Goal: Task Accomplishment & Management: Use online tool/utility

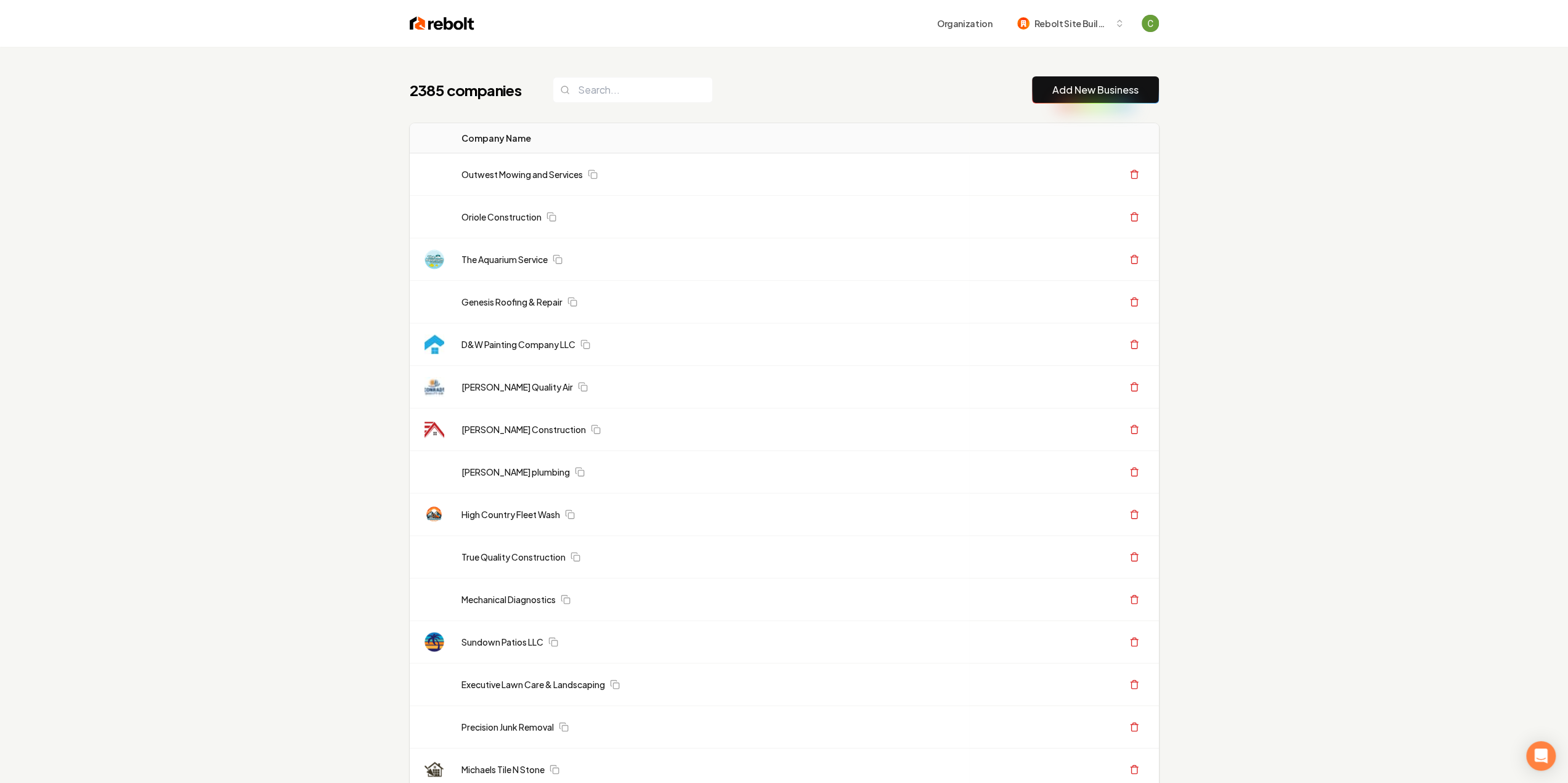
click at [1049, 100] on button "Add New Business" at bounding box center [1095, 89] width 127 height 27
click at [1090, 87] on link "Add New Business" at bounding box center [1095, 90] width 87 height 15
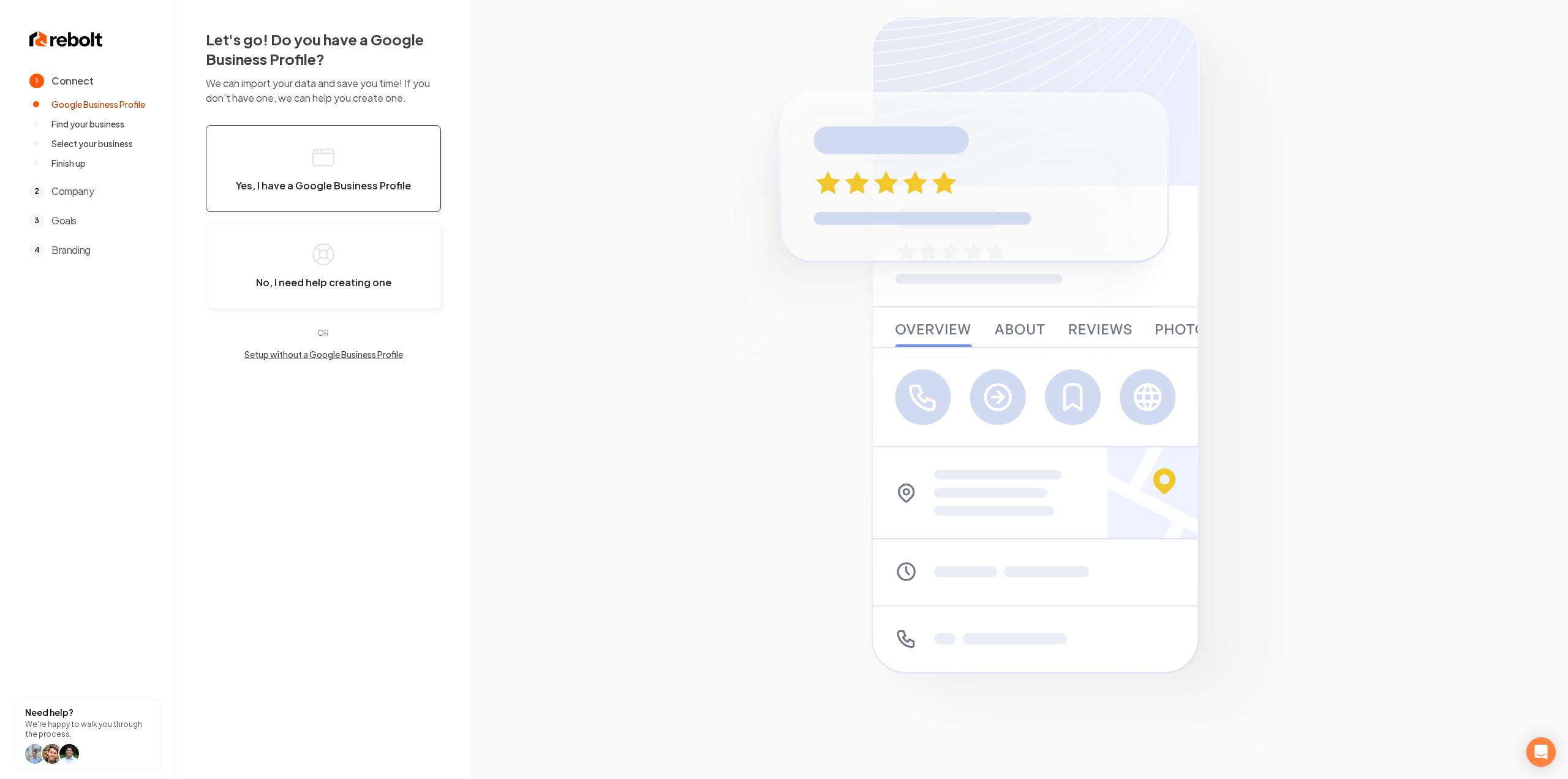
click at [351, 163] on button "Yes, I have a Google Business Profile" at bounding box center [324, 168] width 235 height 87
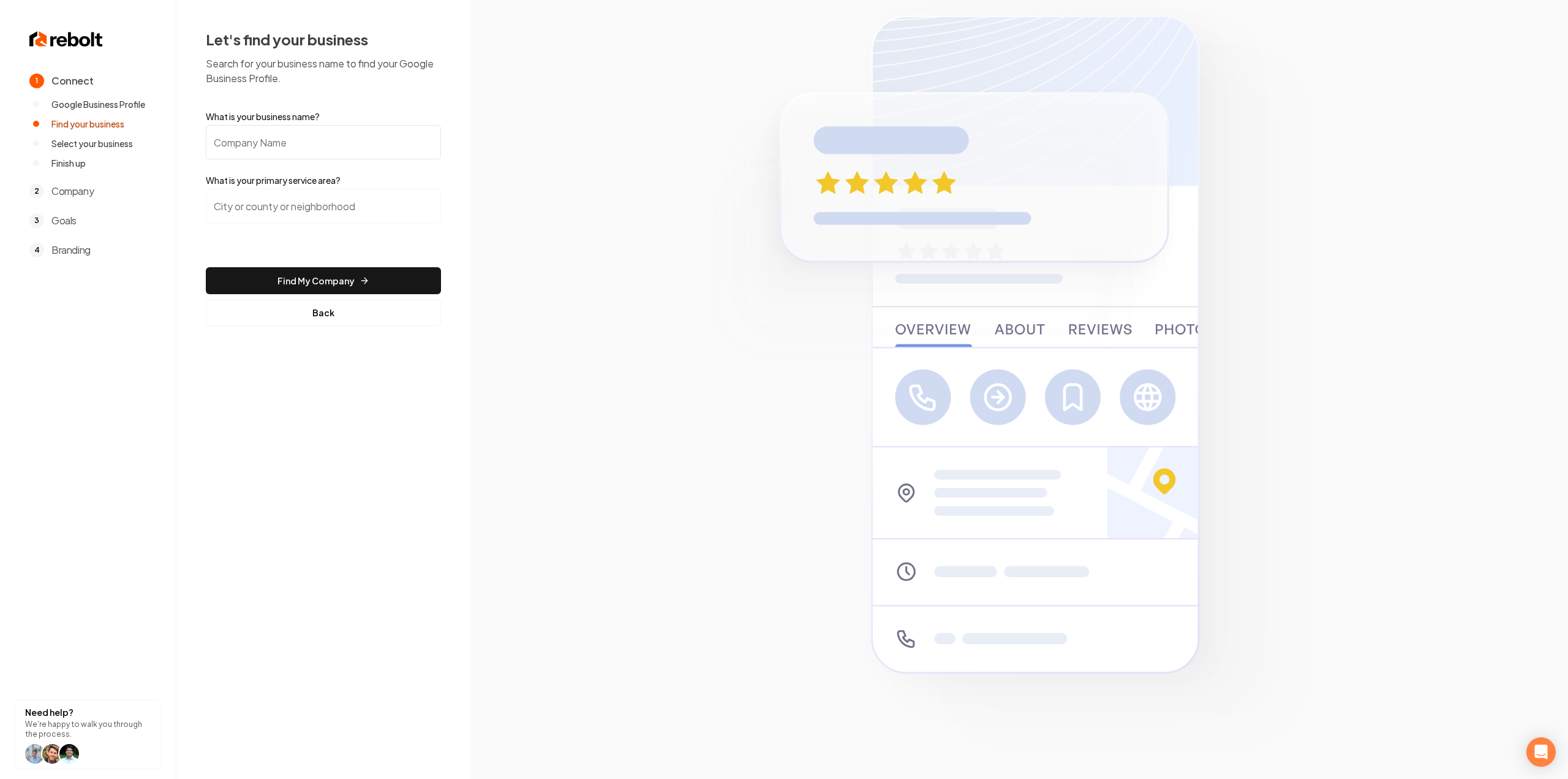
click at [342, 143] on input "What is your business name?" at bounding box center [324, 142] width 235 height 35
paste input "[PERSON_NAME] Roofing"
type input "[PERSON_NAME] Roofing"
click at [329, 208] on input "search" at bounding box center [324, 206] width 235 height 35
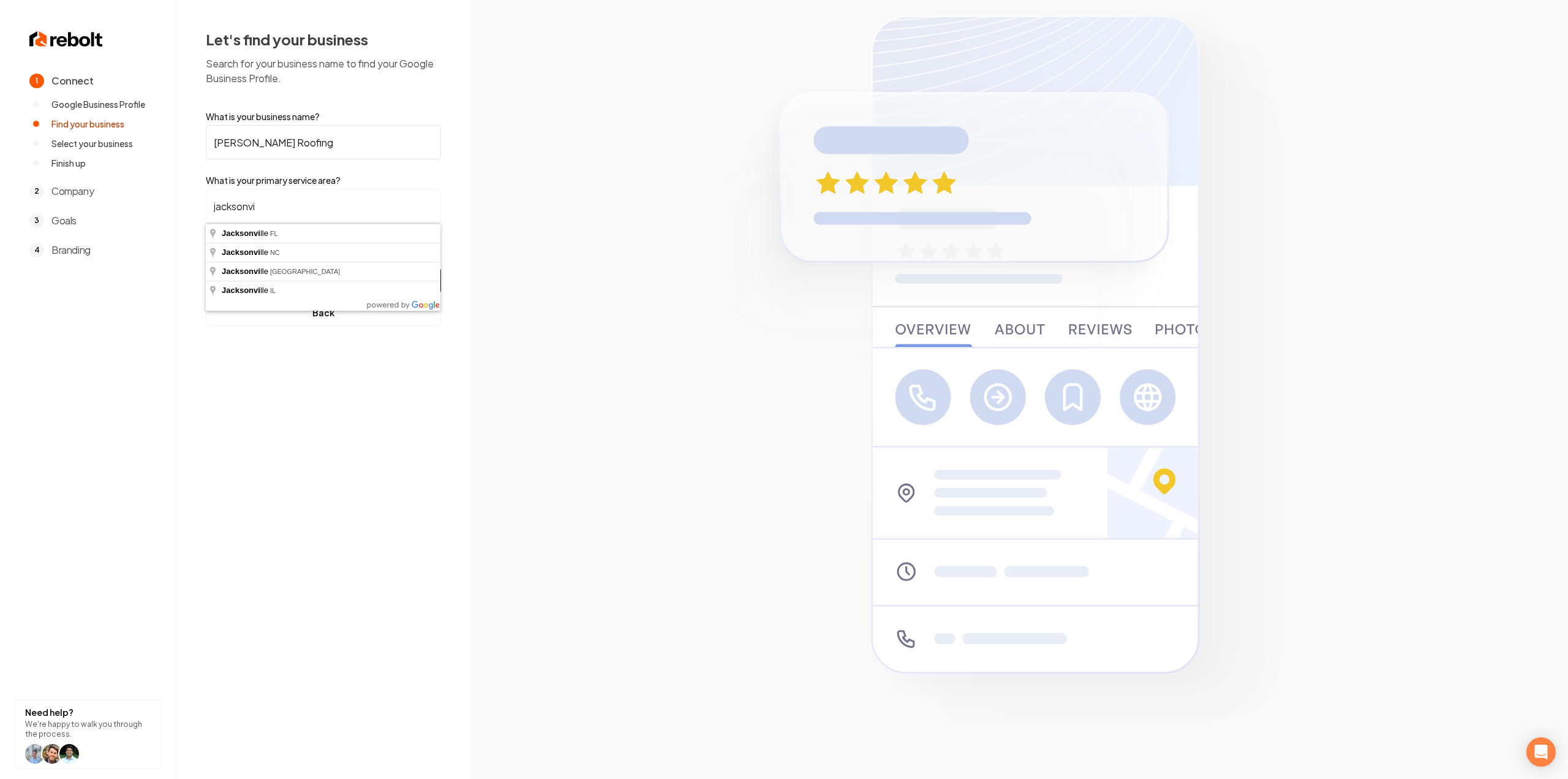
type input "[GEOGRAPHIC_DATA], [GEOGRAPHIC_DATA]"
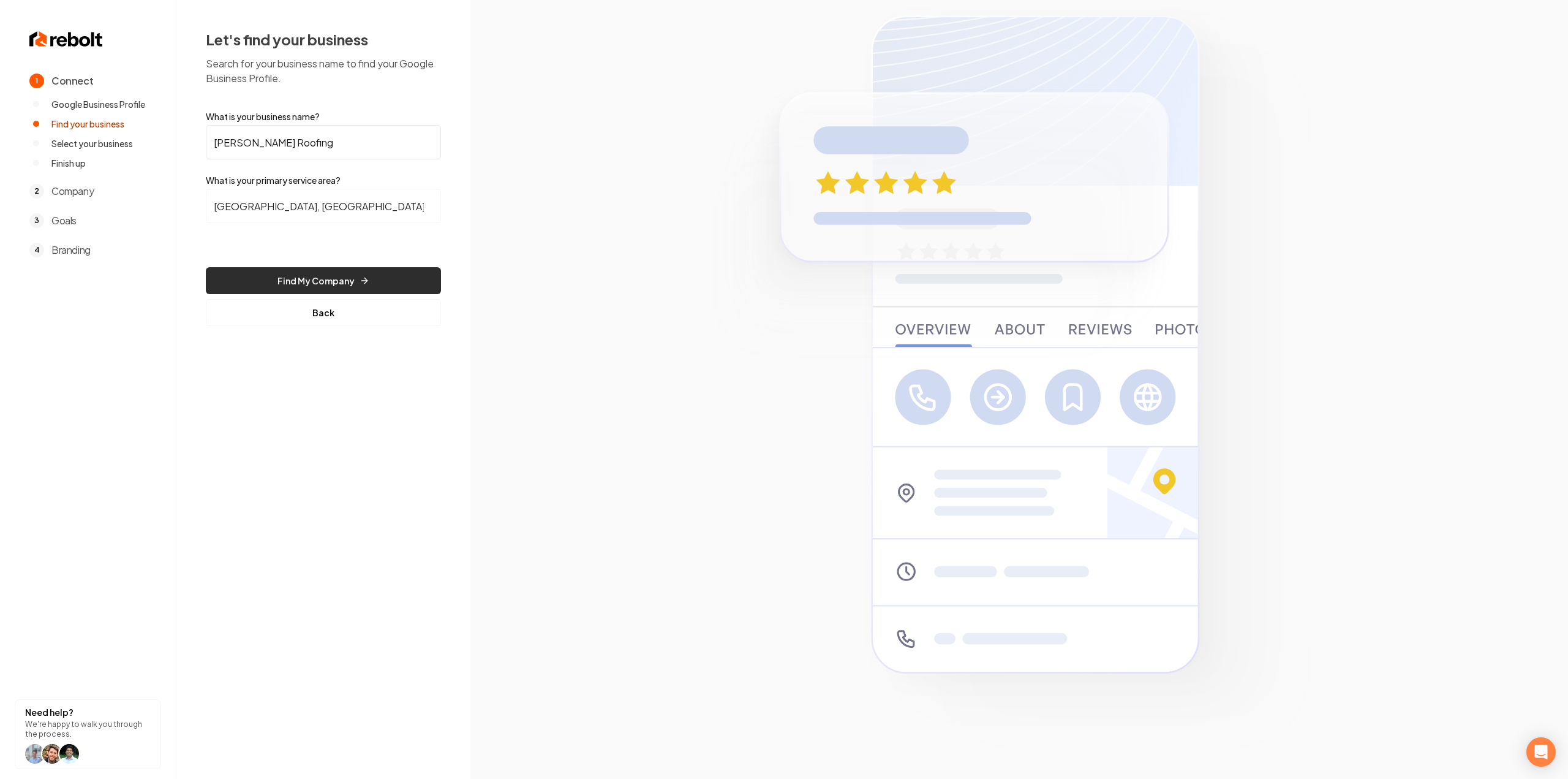
click at [300, 278] on button "Find My Company" at bounding box center [324, 280] width 235 height 27
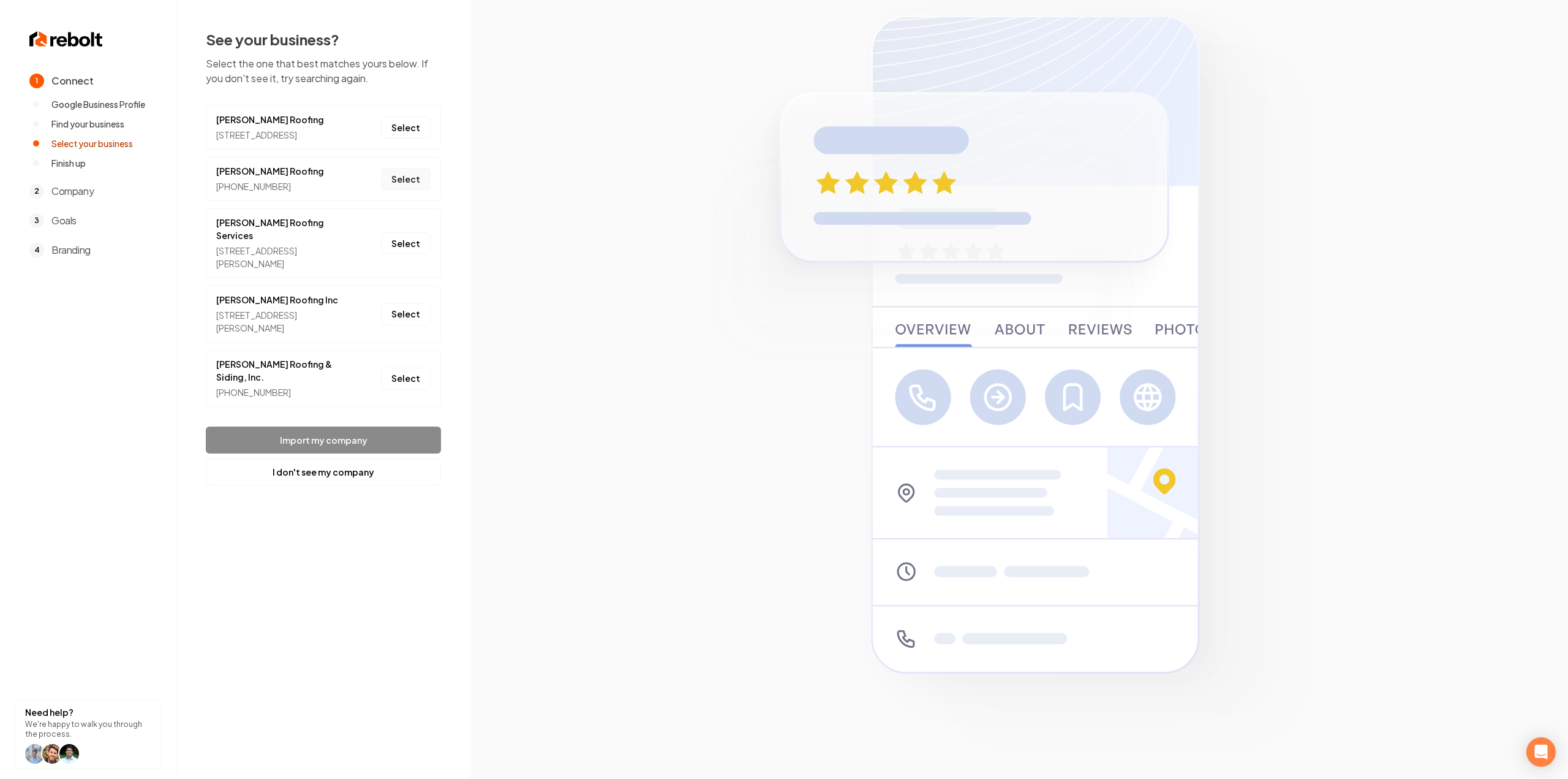
click at [397, 190] on button "Select" at bounding box center [405, 179] width 49 height 22
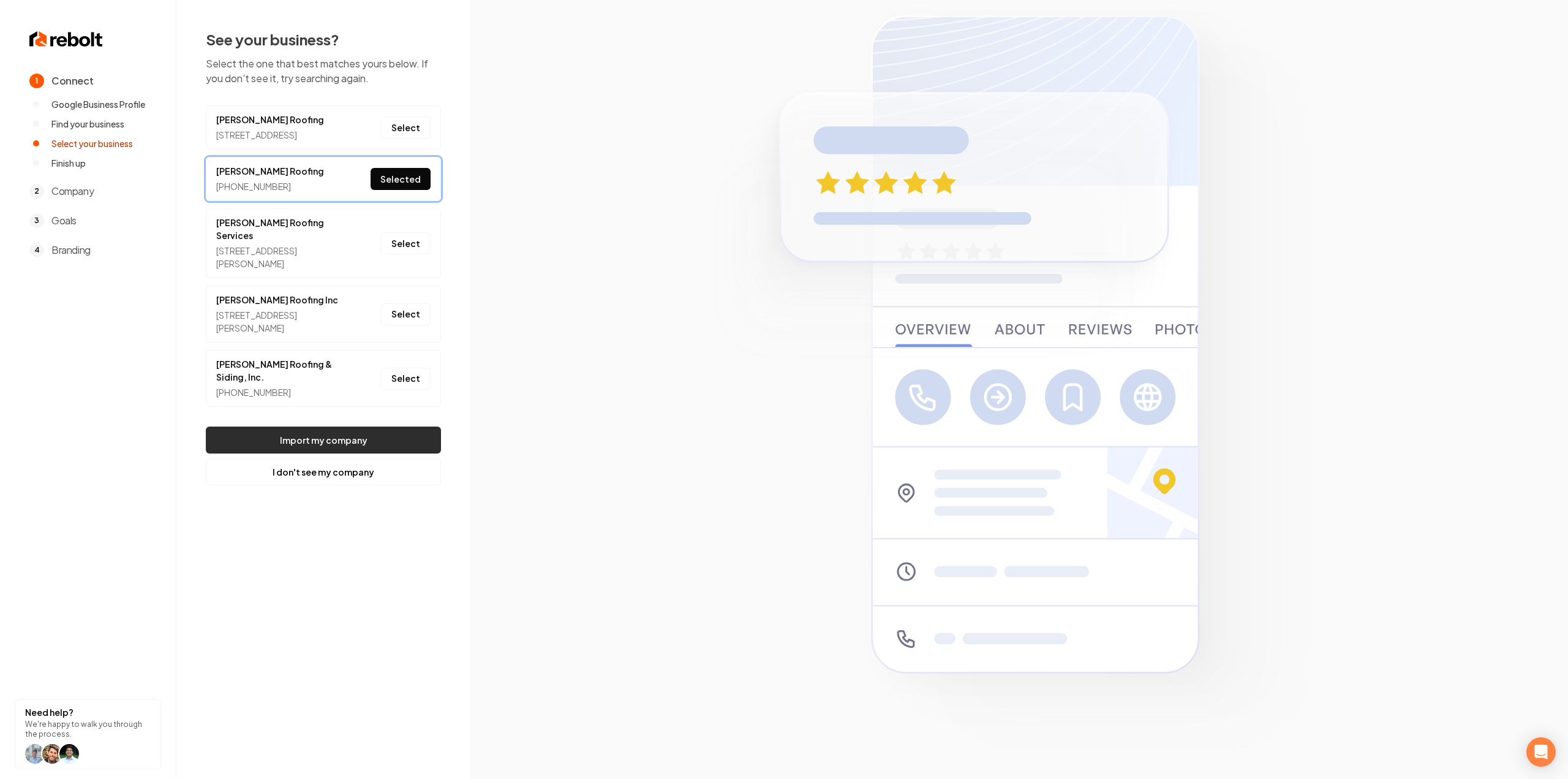
click at [330, 431] on button "Import my company" at bounding box center [324, 440] width 235 height 27
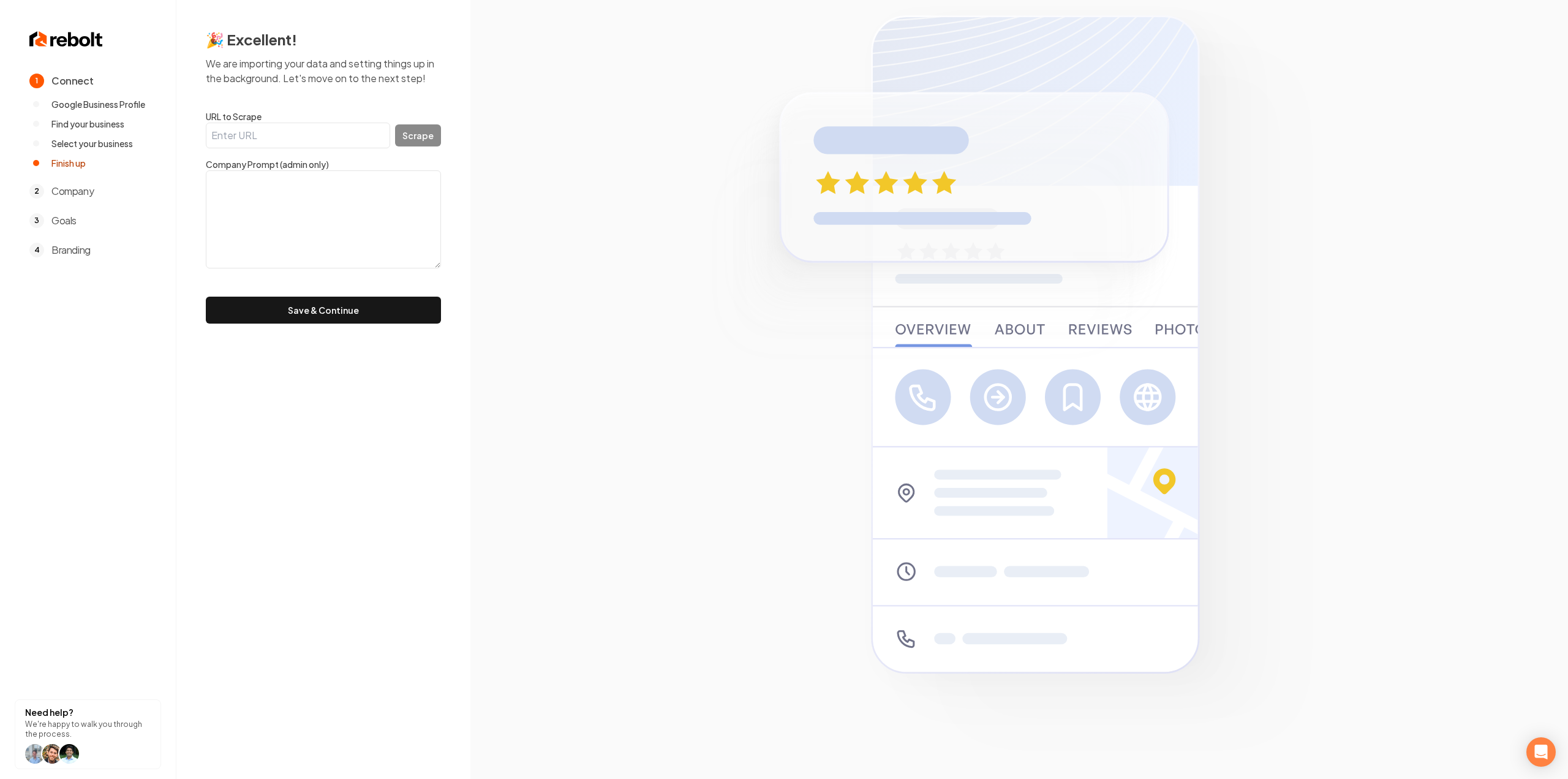
click at [376, 222] on textarea at bounding box center [324, 219] width 235 height 98
paste textarea ""Free Estimates Veteran Owned/Operated""
type textarea ""Free Estimates Veteran Owned/Operated""
click at [352, 331] on div "🎉 Excellent! We are importing your data and setting things up in the background…" at bounding box center [324, 177] width 294 height 353
click at [360, 310] on button "Save & Continue" at bounding box center [324, 310] width 235 height 27
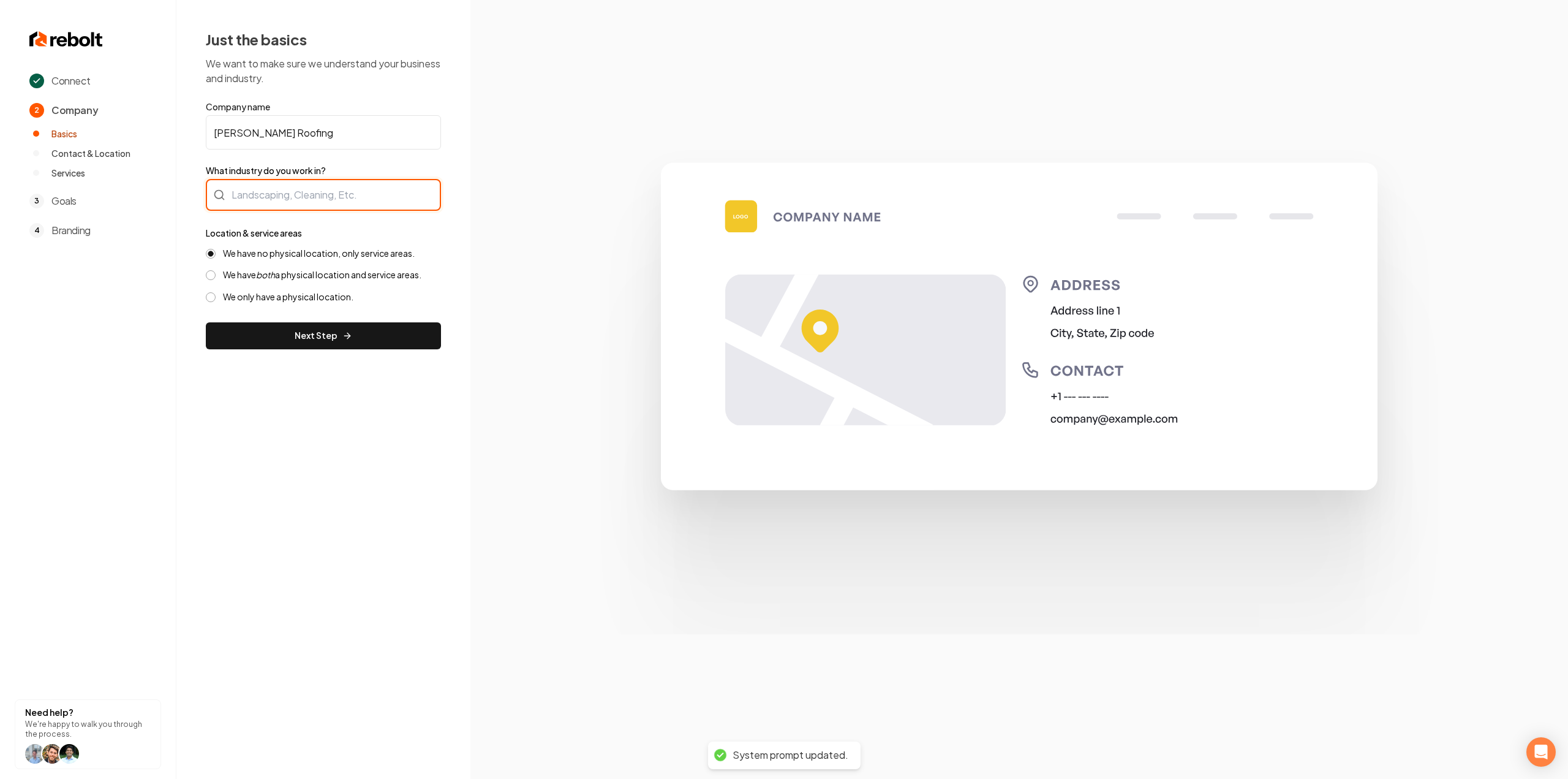
click at [268, 185] on div at bounding box center [324, 194] width 235 height 32
type input "Roofing"
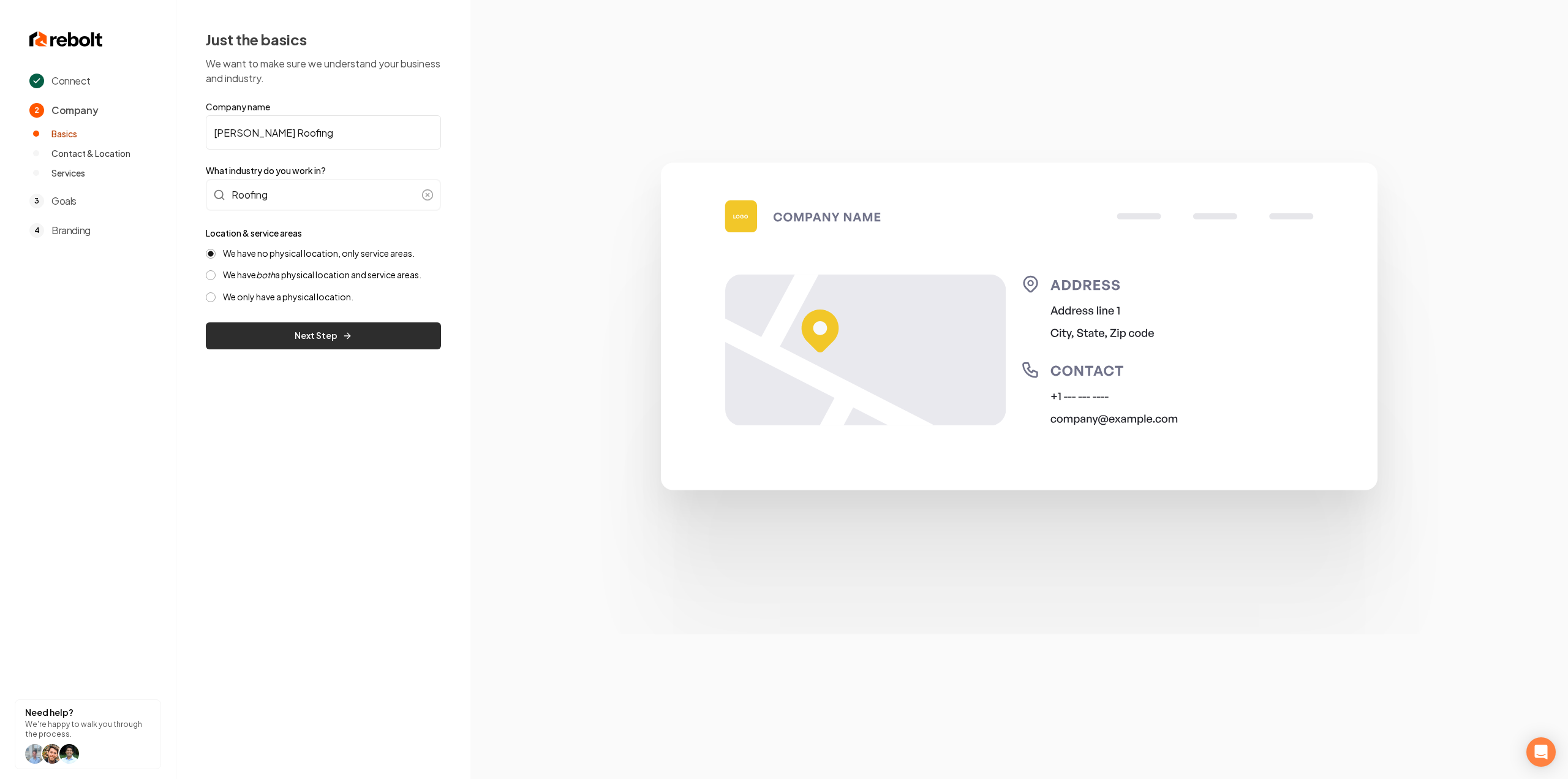
click at [244, 328] on button "Next Step" at bounding box center [324, 335] width 235 height 27
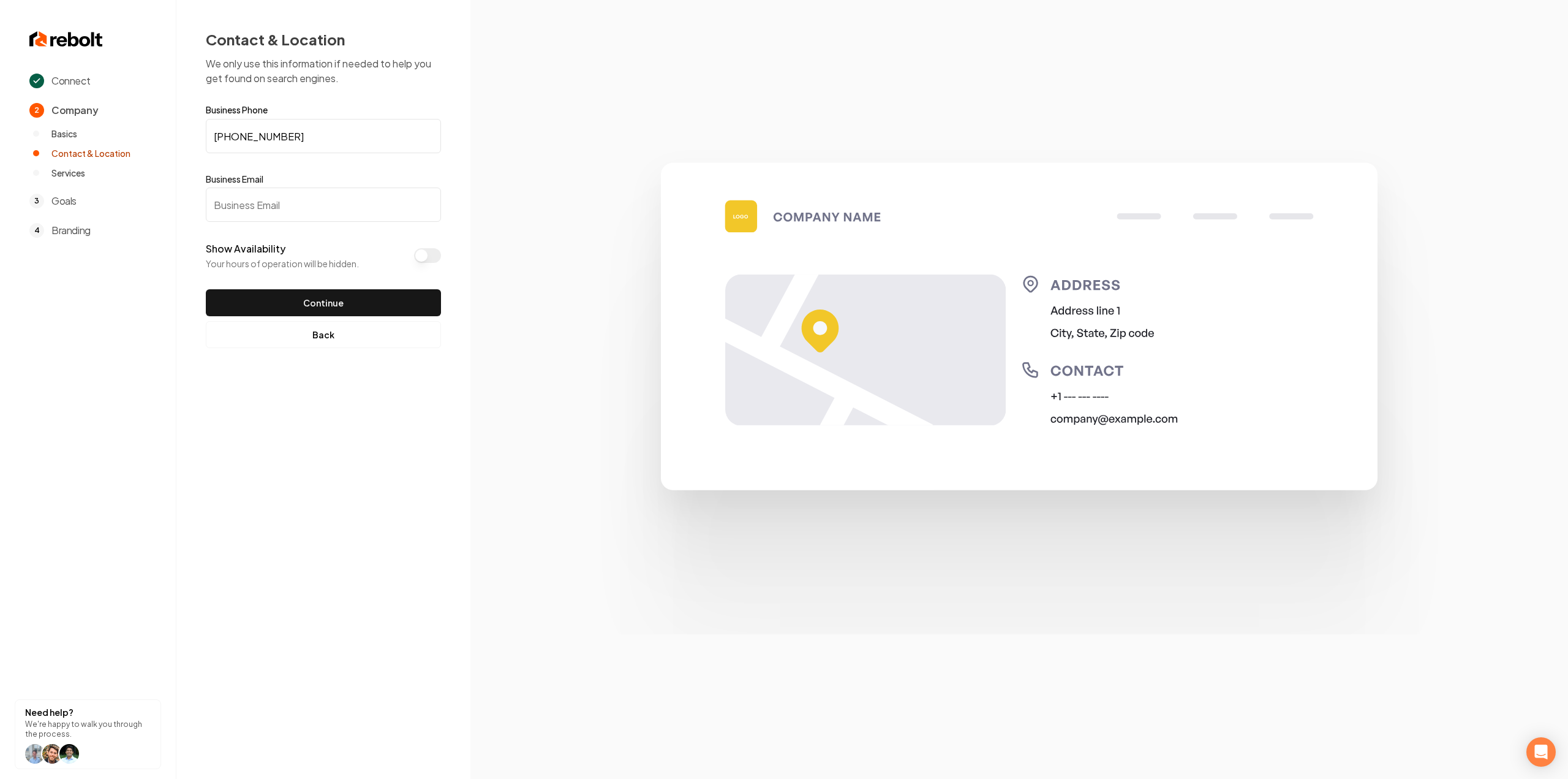
click at [294, 221] on input "Business Email" at bounding box center [324, 204] width 235 height 35
paste input "[PERSON_NAME][EMAIL_ADDRESS][DOMAIN_NAME]"
type input "[PERSON_NAME][EMAIL_ADDRESS][DOMAIN_NAME]"
click at [321, 358] on div "Contact & Location We only use this information if needed to help you get found…" at bounding box center [324, 188] width 294 height 377
click at [333, 301] on button "Continue" at bounding box center [324, 302] width 235 height 27
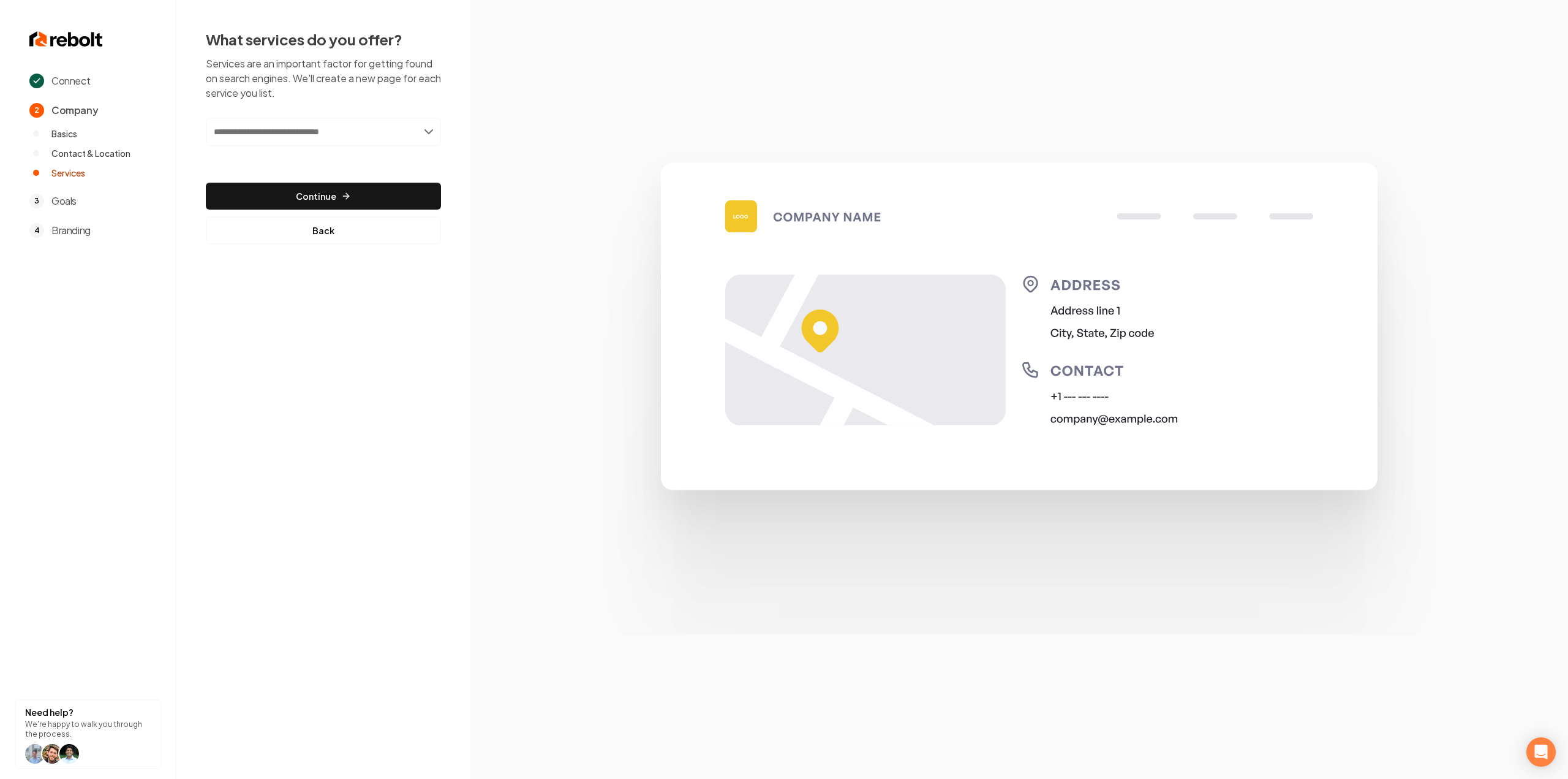
click at [310, 134] on input "text" at bounding box center [324, 132] width 235 height 28
click at [302, 345] on div "Connect 2 Company Basics Contact & Location Services 3 Goals 4 Branding Need he…" at bounding box center [784, 389] width 1568 height 779
click at [302, 140] on input "text" at bounding box center [324, 132] width 235 height 28
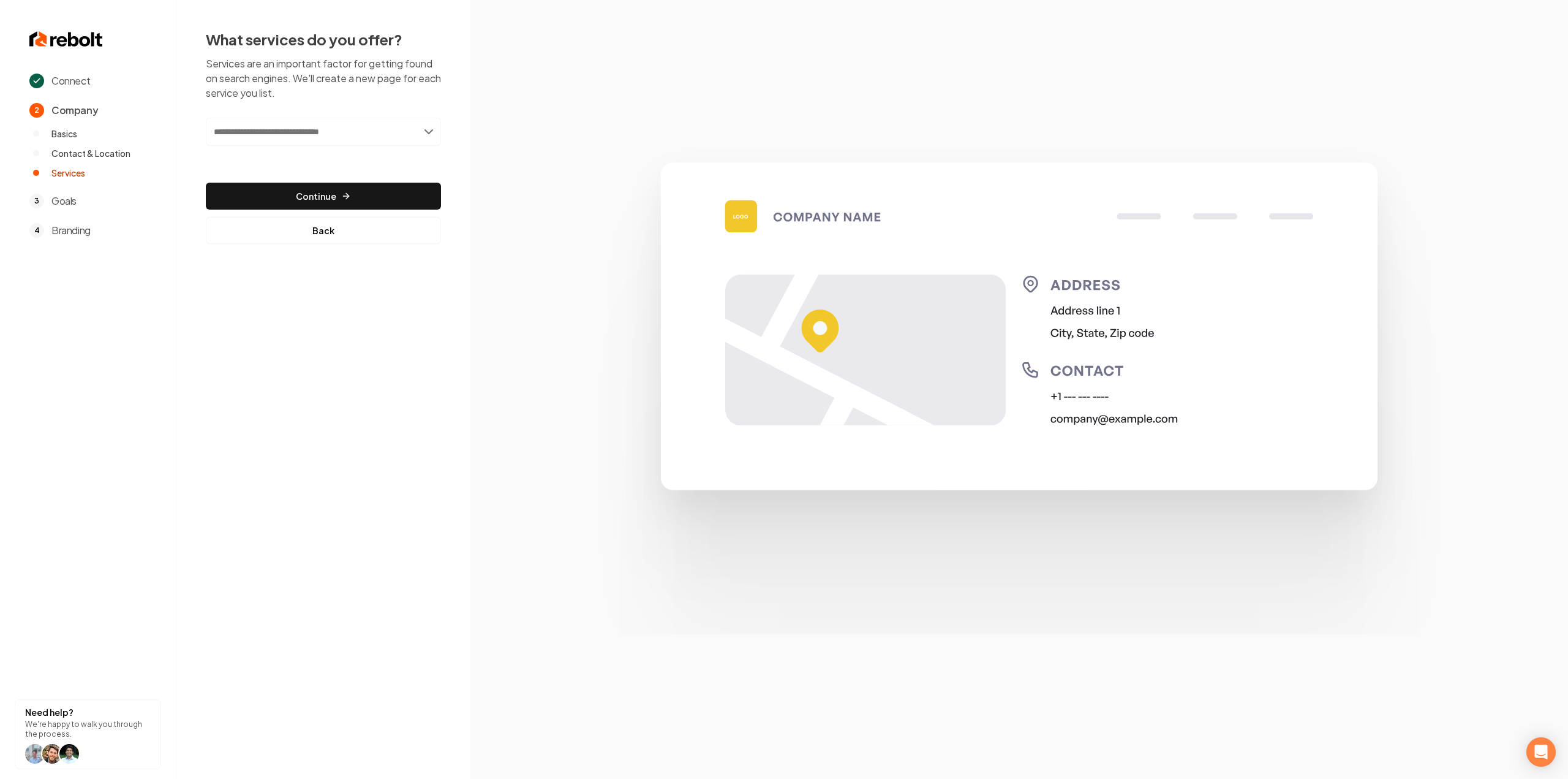
click at [462, 159] on div "What services do you offer? Services are an important factor for getting found …" at bounding box center [324, 137] width 294 height 274
click at [281, 132] on input "text" at bounding box center [324, 132] width 235 height 28
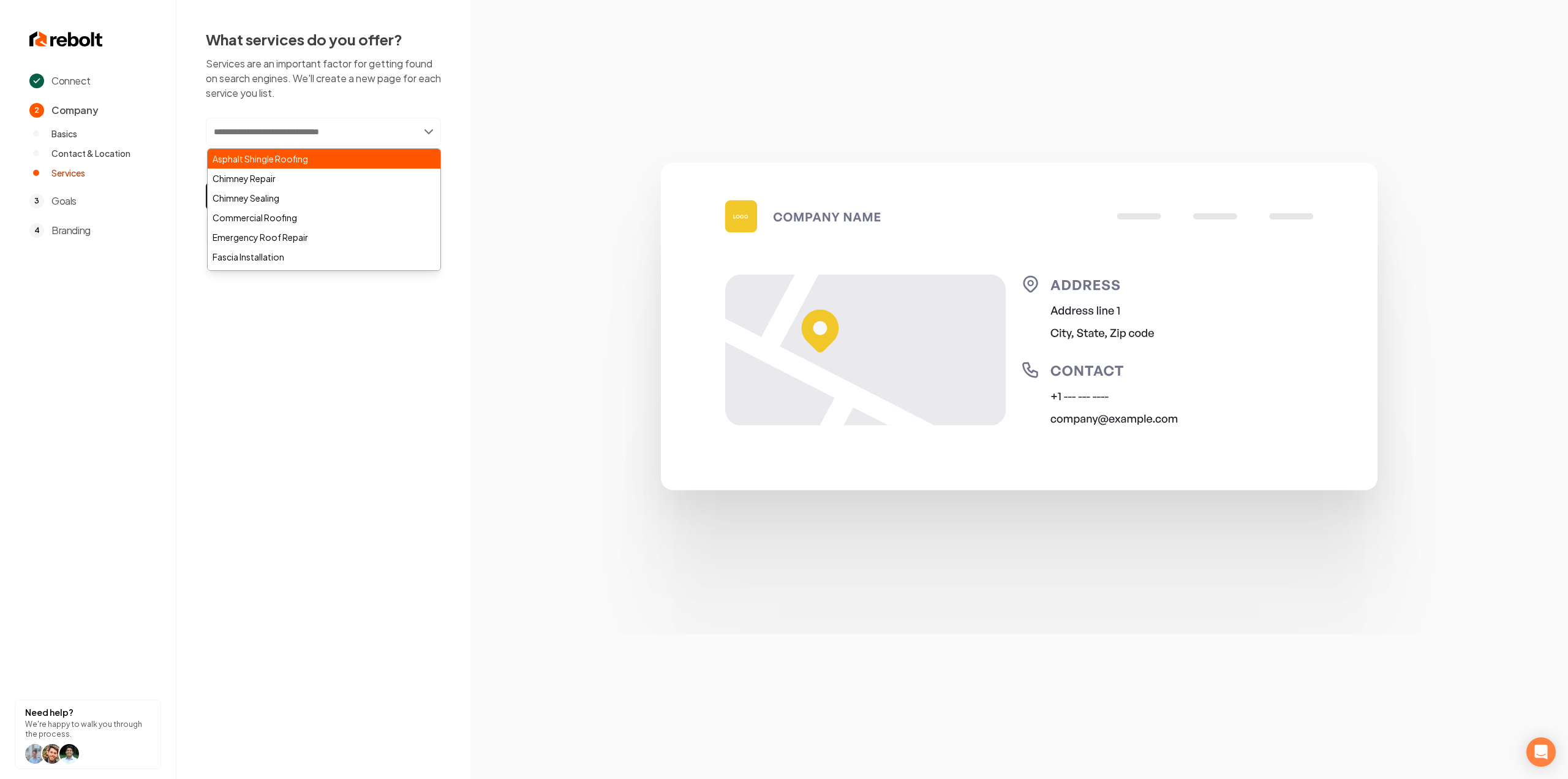
click at [355, 152] on div "Asphalt Shingle Roofing" at bounding box center [324, 158] width 233 height 20
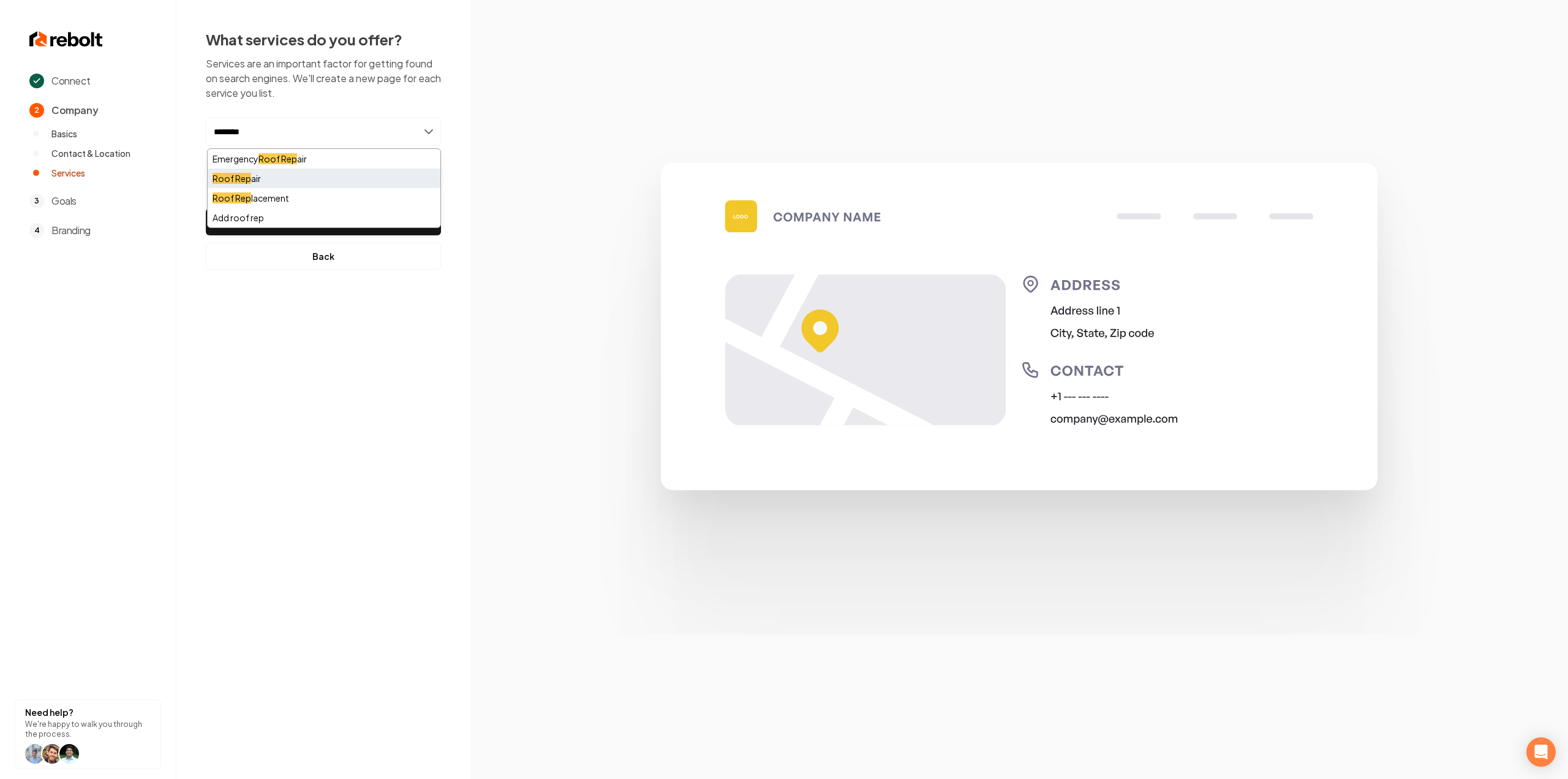
type input "********"
click at [293, 179] on div "Roof Rep air" at bounding box center [324, 178] width 233 height 20
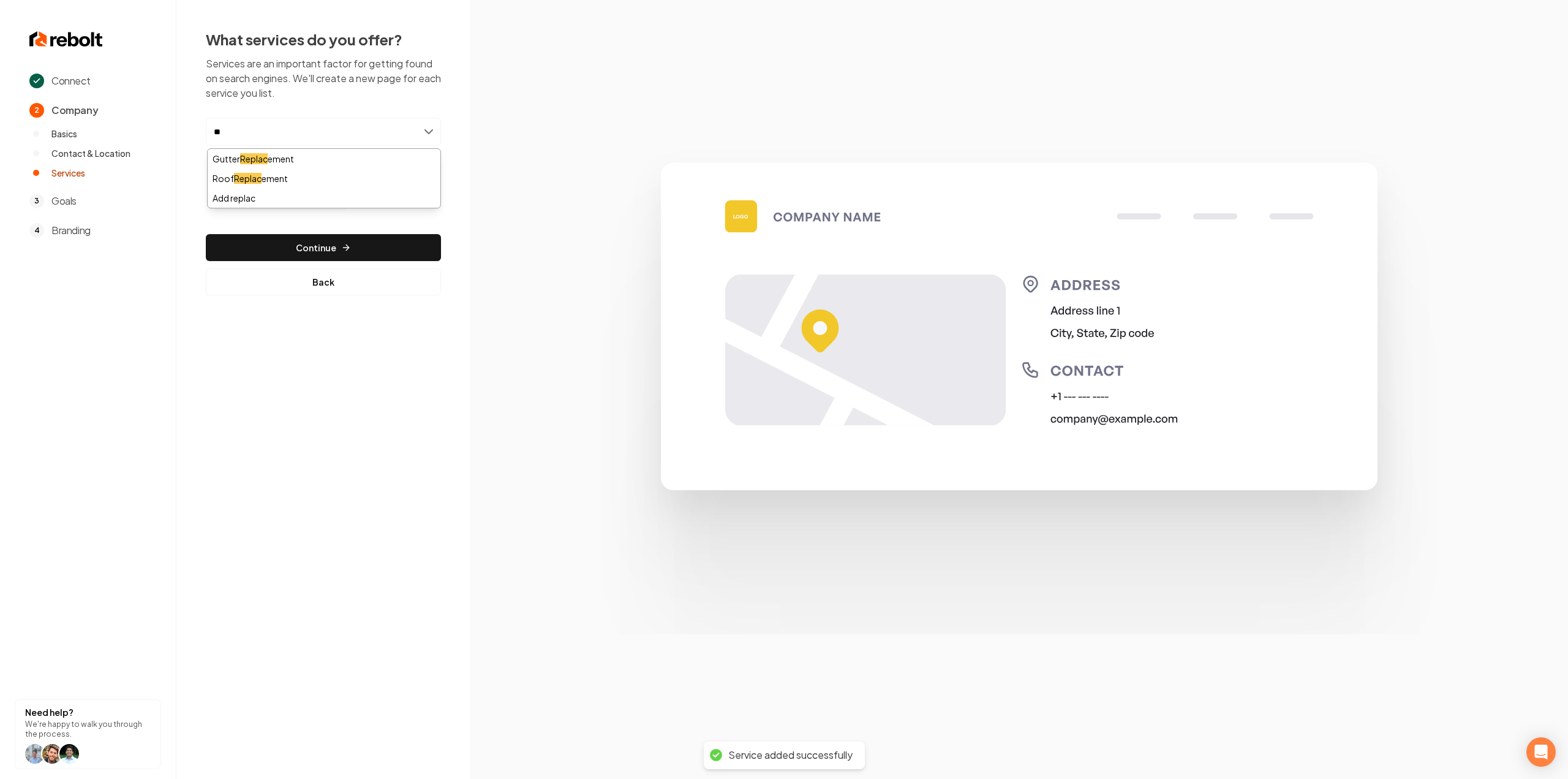
type input "*"
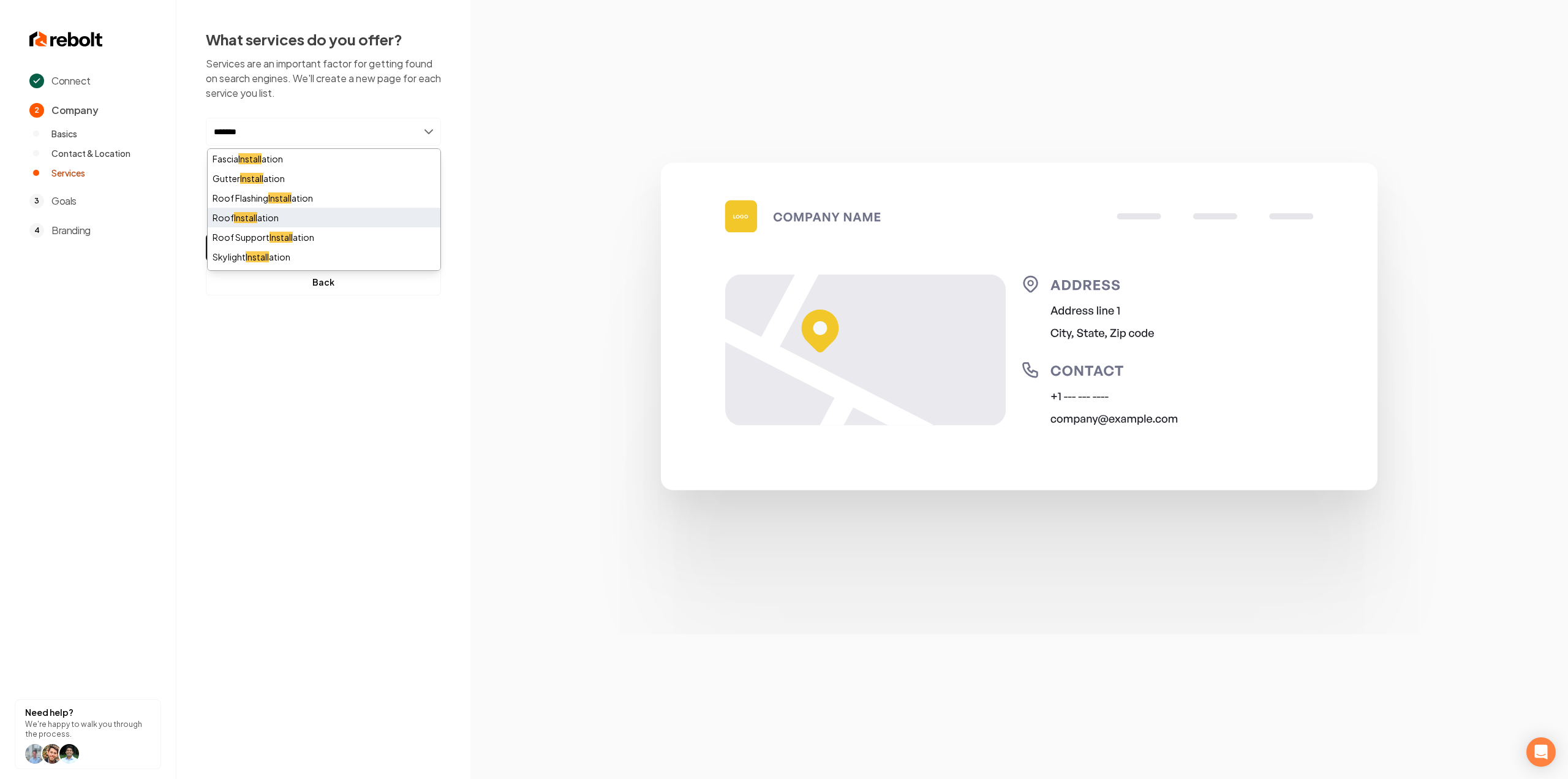
type input "*******"
click at [260, 226] on div "Roof Install ation" at bounding box center [324, 217] width 233 height 20
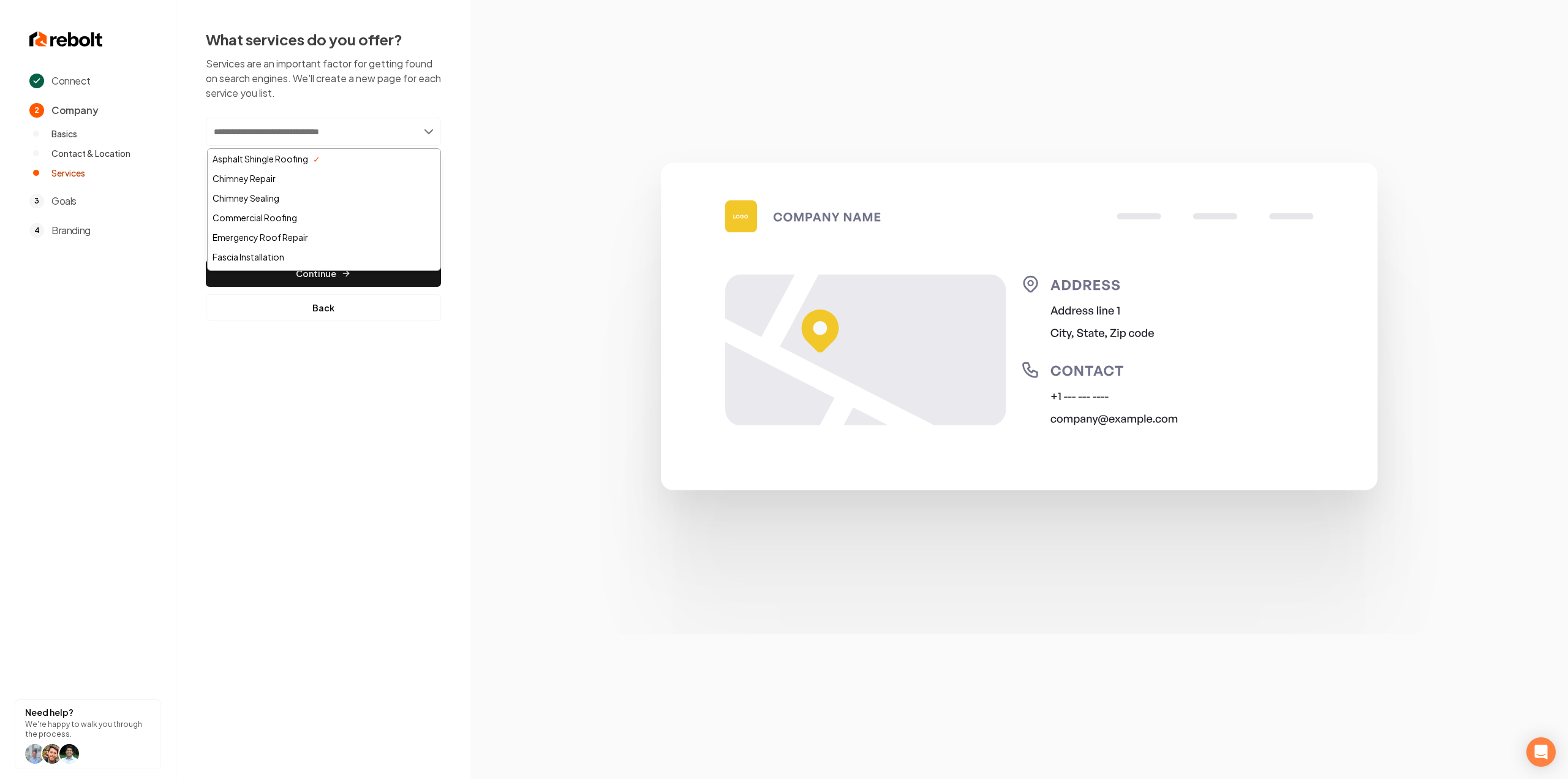
click at [540, 351] on section at bounding box center [1019, 389] width 1098 height 779
click at [395, 270] on button "Continue" at bounding box center [324, 273] width 235 height 27
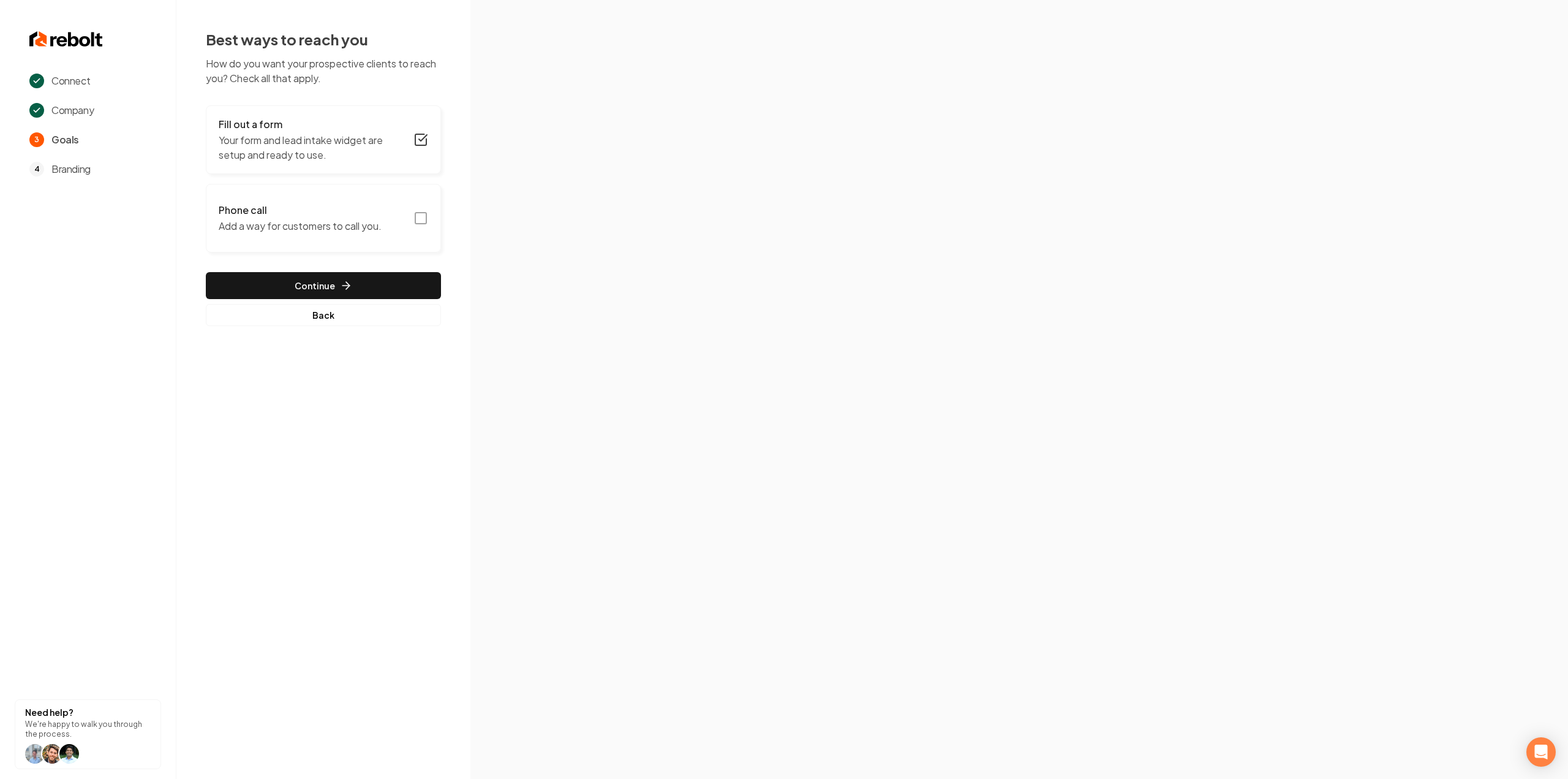
click at [424, 207] on button "Phone call Add a way for customers to call you." at bounding box center [324, 218] width 235 height 68
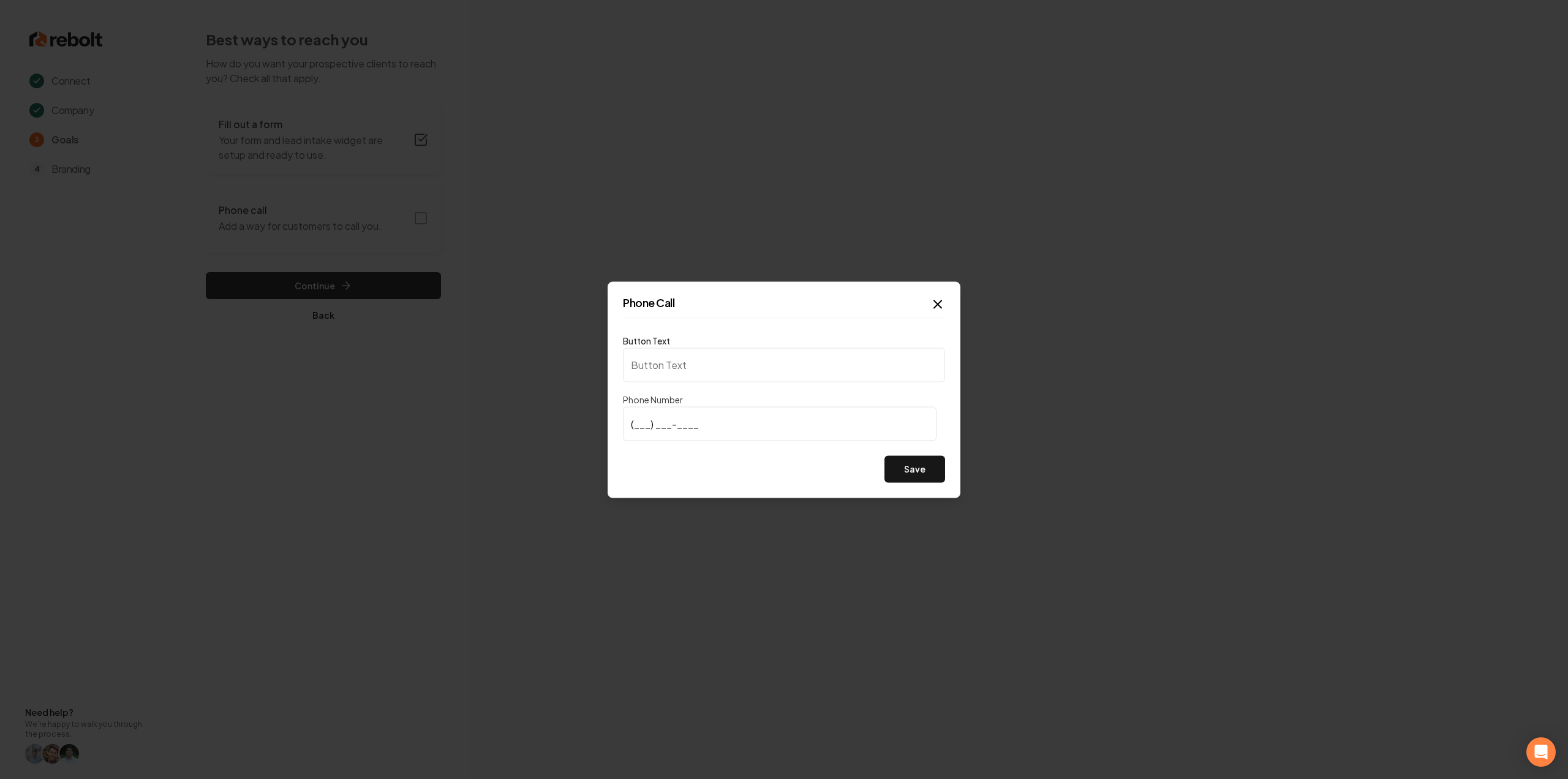
type input "Call us"
type input "[PHONE_NUMBER]"
click at [907, 466] on button "Save" at bounding box center [915, 469] width 60 height 27
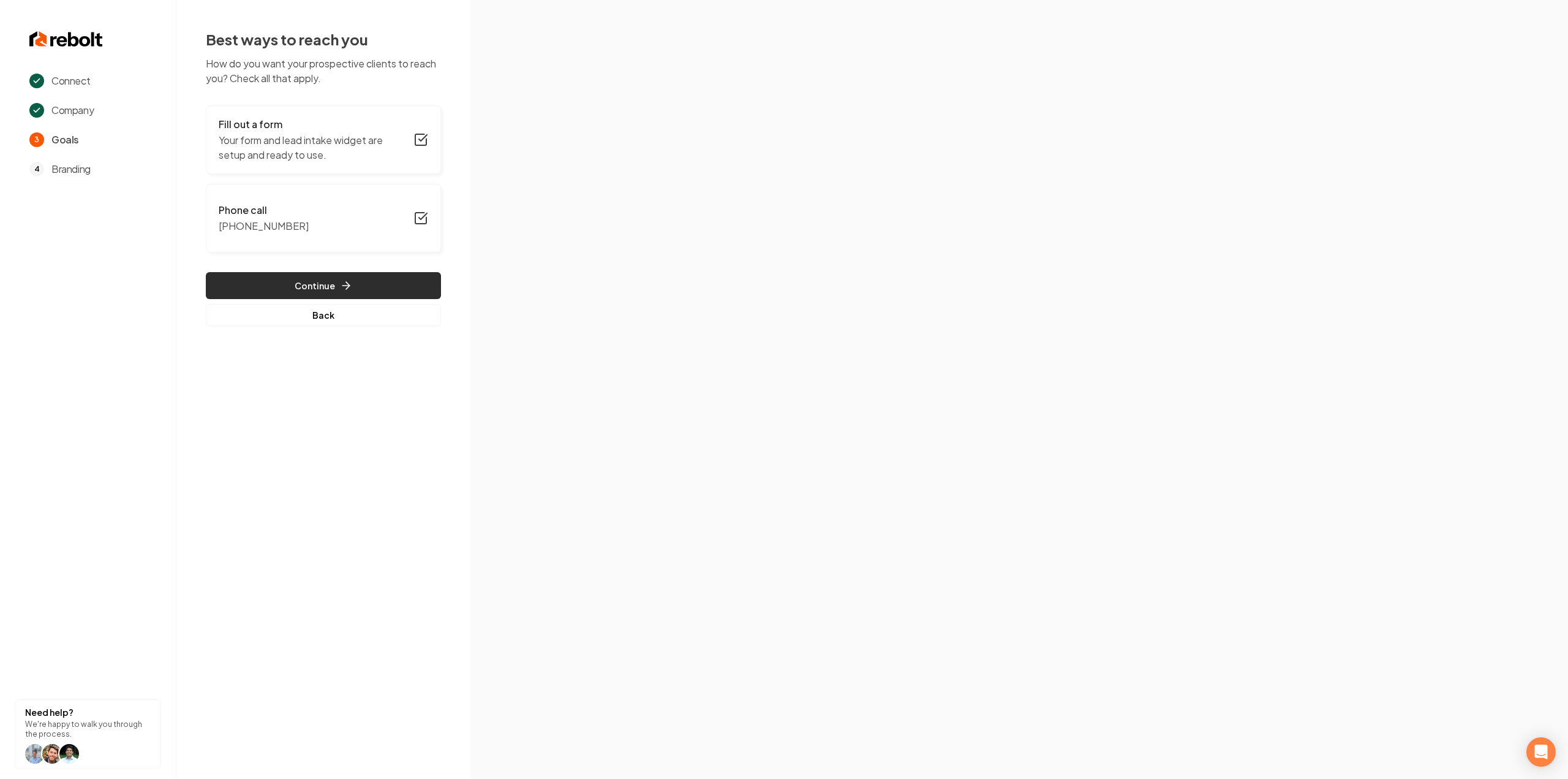
click at [276, 287] on button "Continue" at bounding box center [324, 285] width 235 height 27
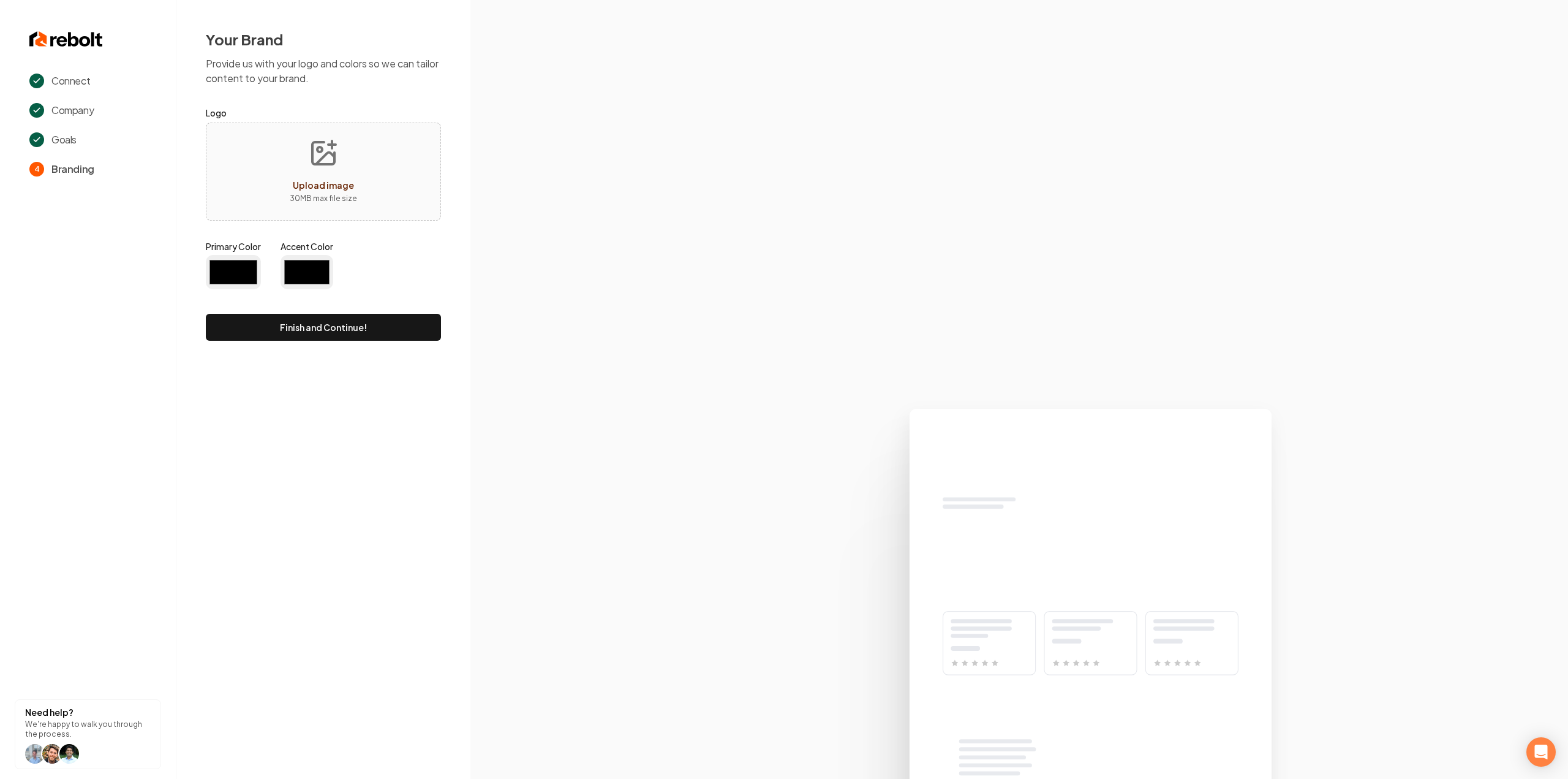
type input "#194d33"
type input "#70be00"
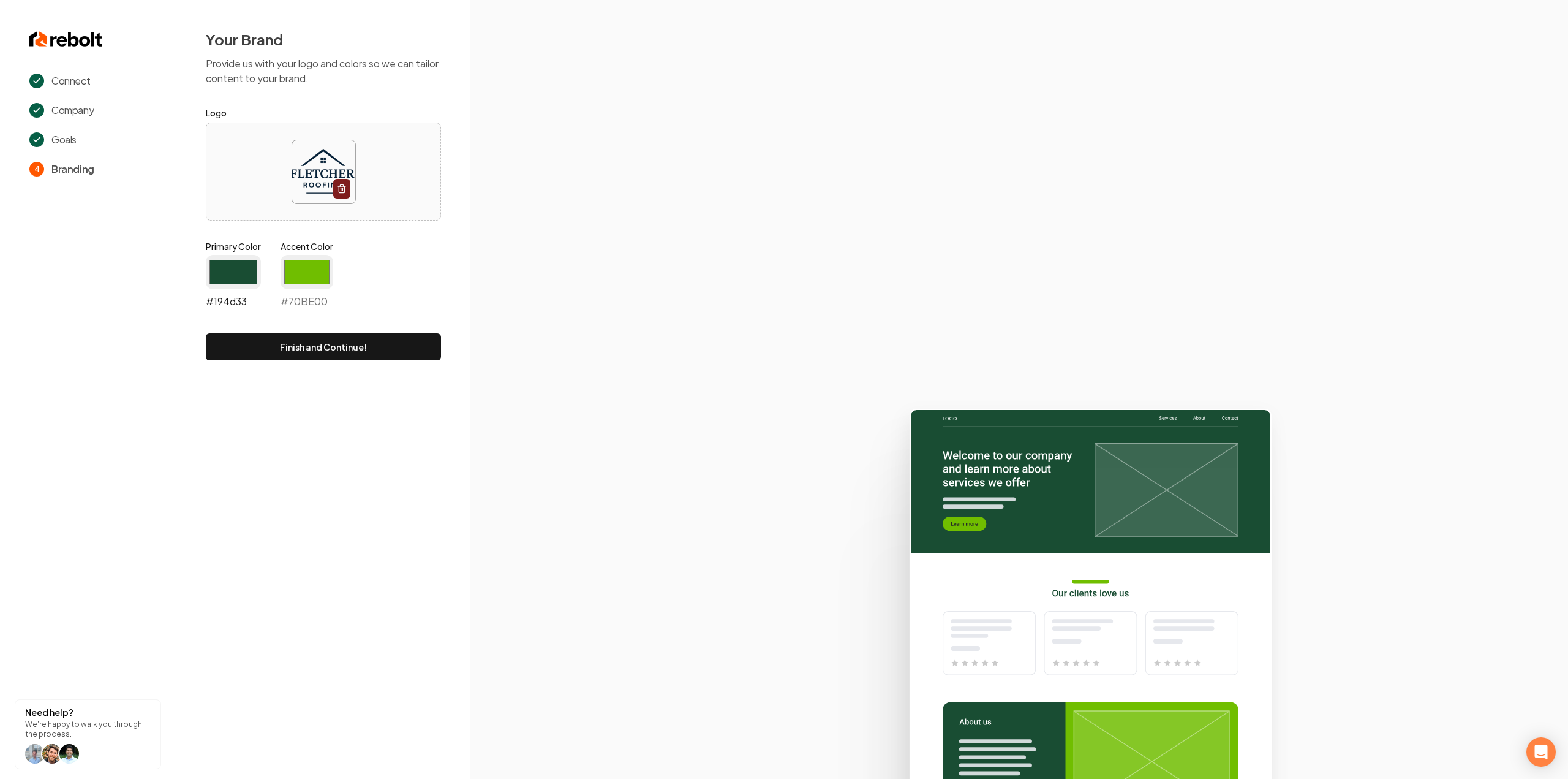
click at [252, 278] on input "#194d33" at bounding box center [233, 272] width 55 height 35
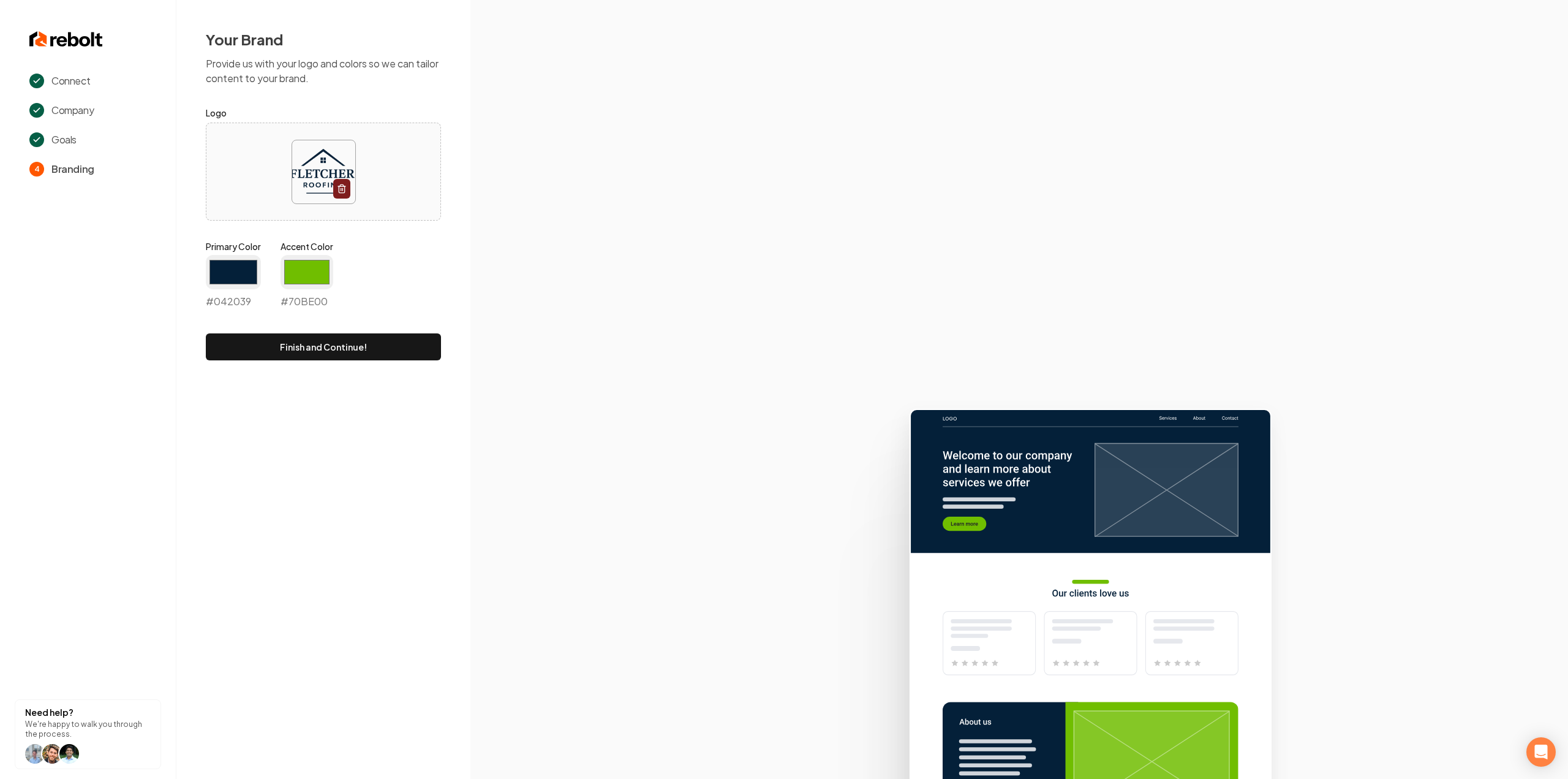
type input "#042039"
click at [463, 295] on div "Your Brand Provide us with your logo and colors so we can tailor content to you…" at bounding box center [324, 195] width 294 height 390
click at [326, 274] on input "#70be00" at bounding box center [307, 272] width 53 height 35
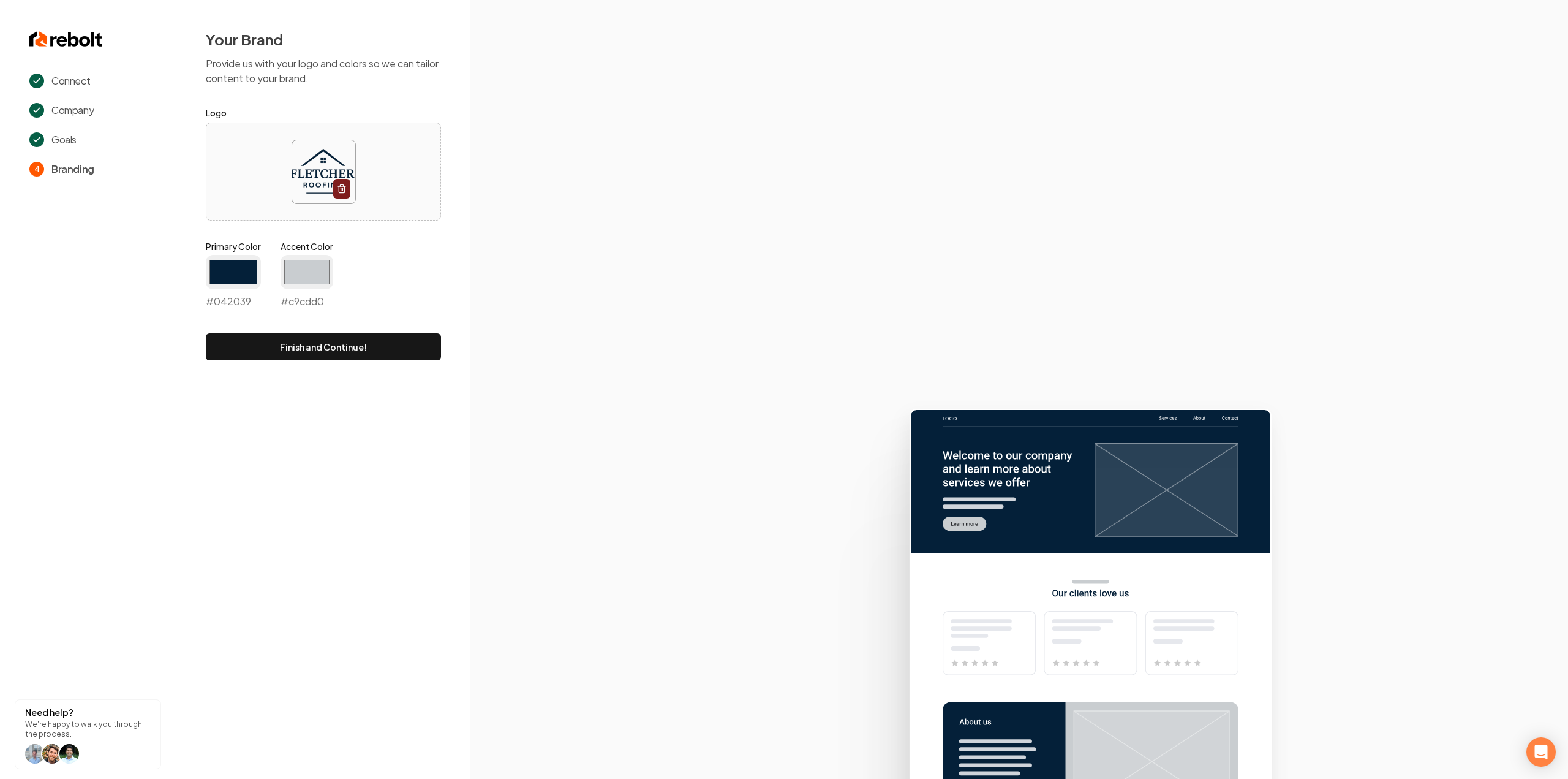
type input "#c9cdd0"
click at [509, 252] on section at bounding box center [1019, 389] width 1098 height 779
click at [391, 349] on button "Finish and Continue!" at bounding box center [324, 346] width 235 height 27
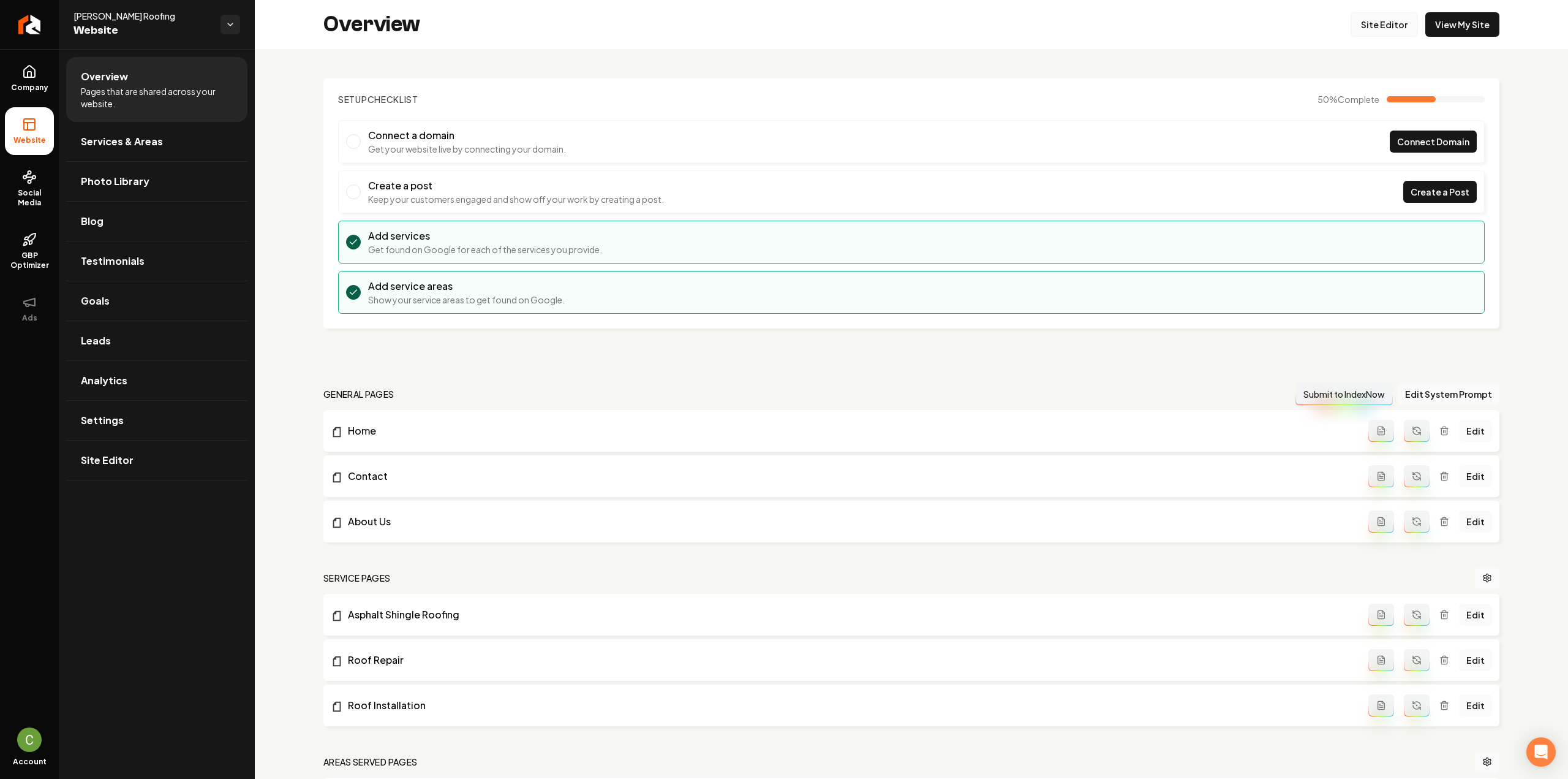
click at [1389, 23] on link "Site Editor" at bounding box center [1385, 24] width 68 height 24
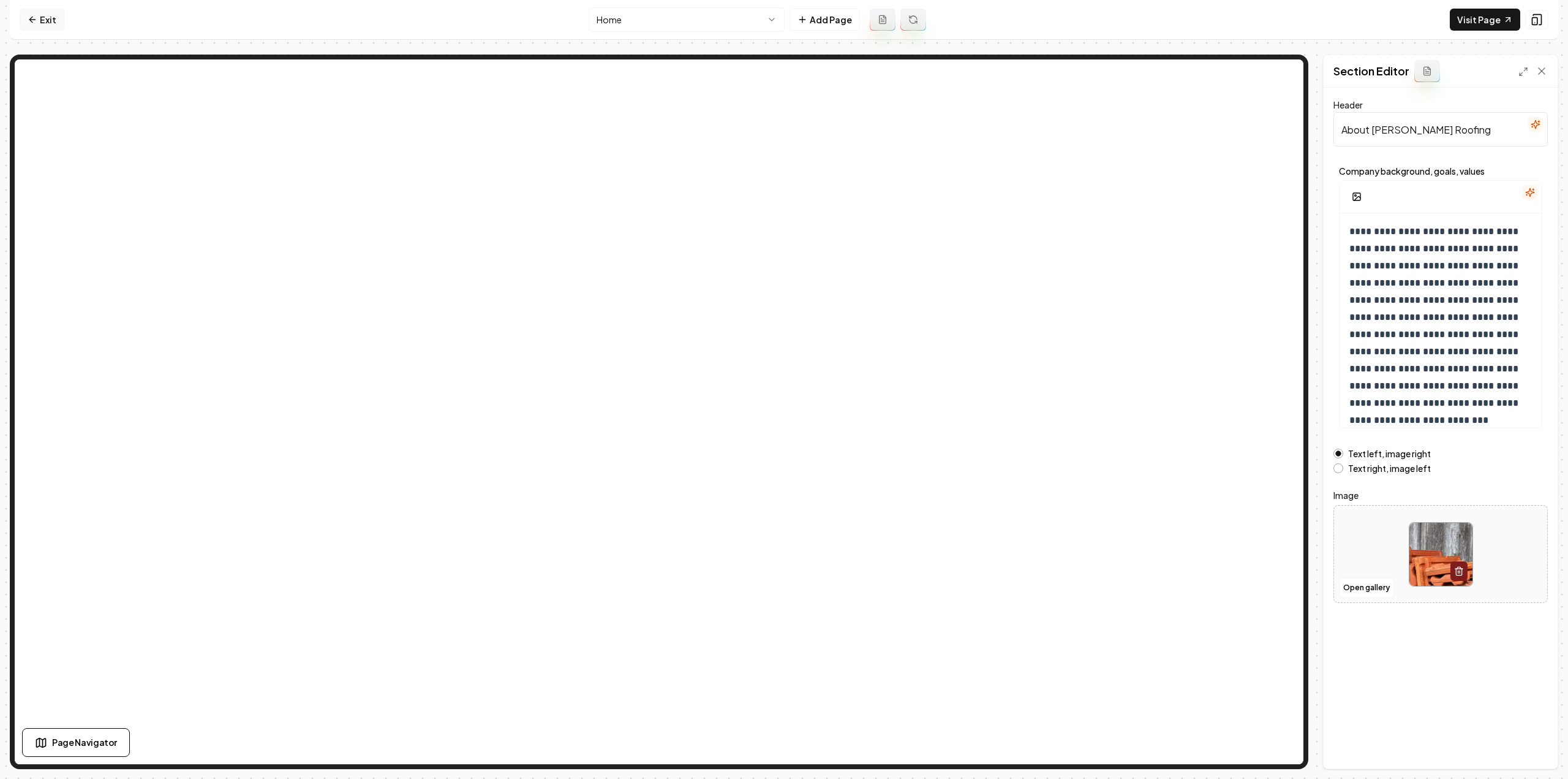
click at [46, 24] on link "Exit" at bounding box center [42, 20] width 45 height 22
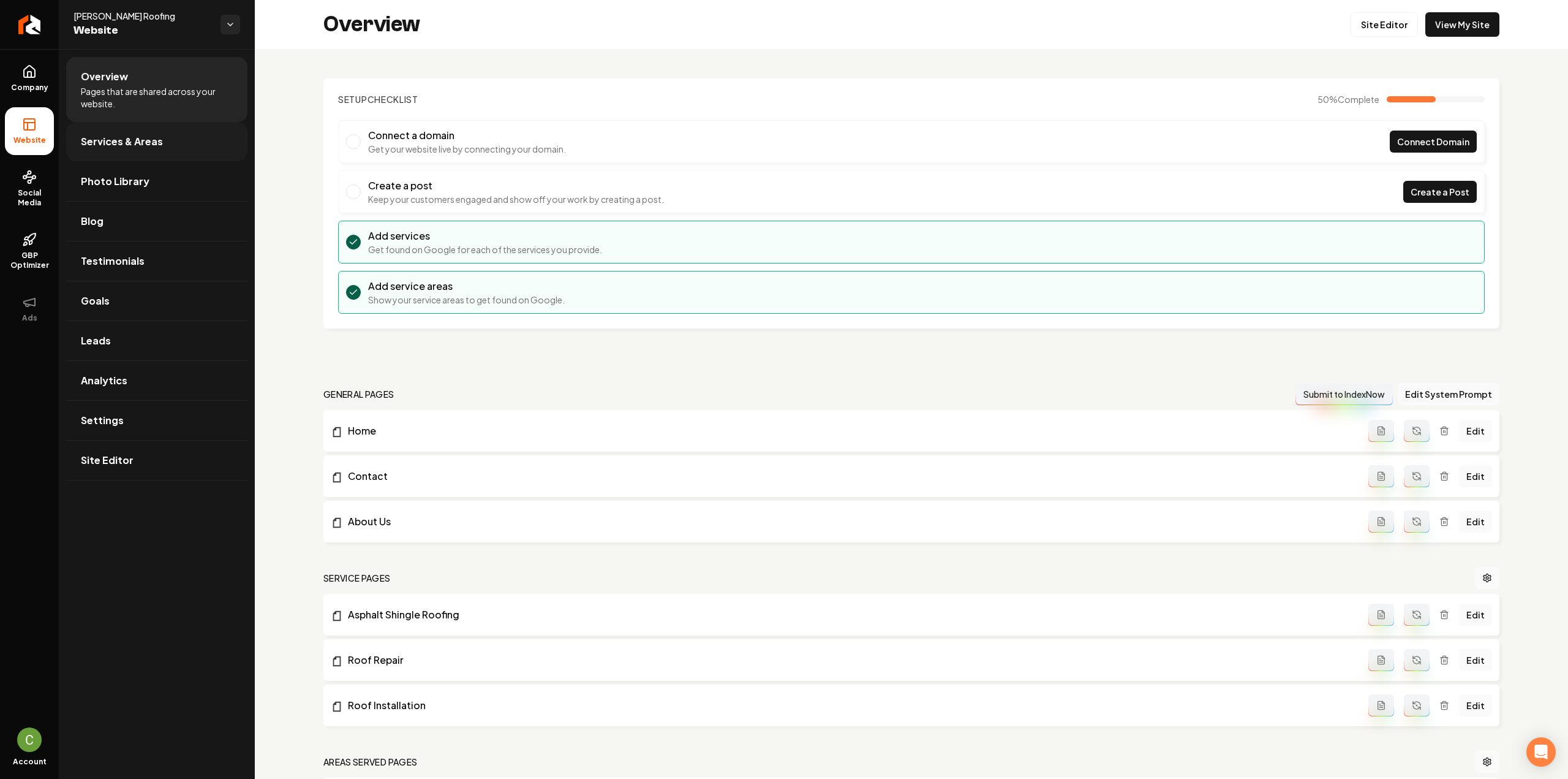
click at [116, 136] on span "Services & Areas" at bounding box center [122, 141] width 82 height 15
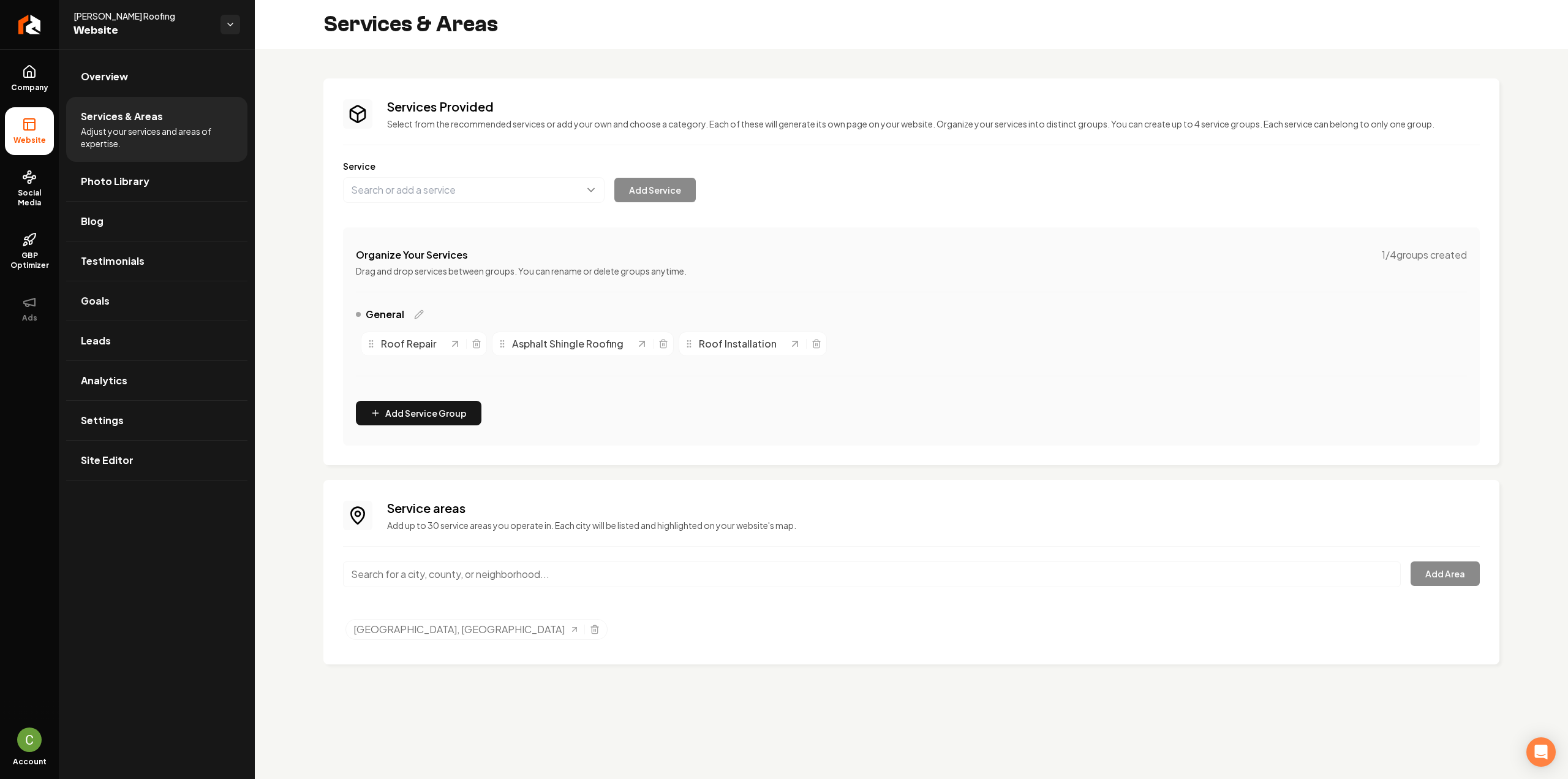
click at [443, 575] on input "Main content area" at bounding box center [872, 574] width 1058 height 26
click at [403, 579] on input "[GEOGRAPHIC_DATA], [GEOGRAPHIC_DATA]" at bounding box center [872, 574] width 1058 height 26
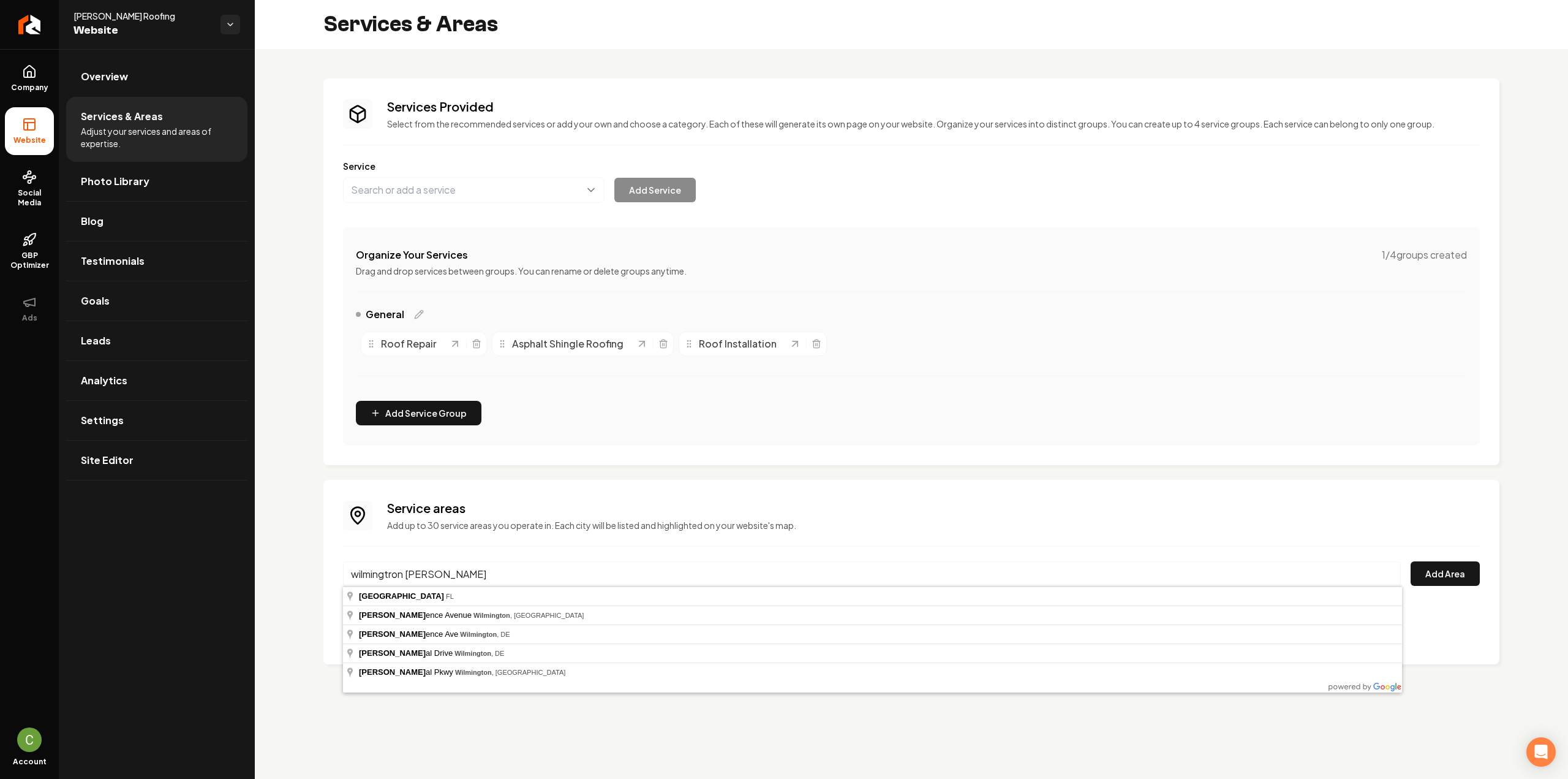
type input "wilmingtron [PERSON_NAME]"
click at [33, 74] on icon at bounding box center [29, 71] width 15 height 15
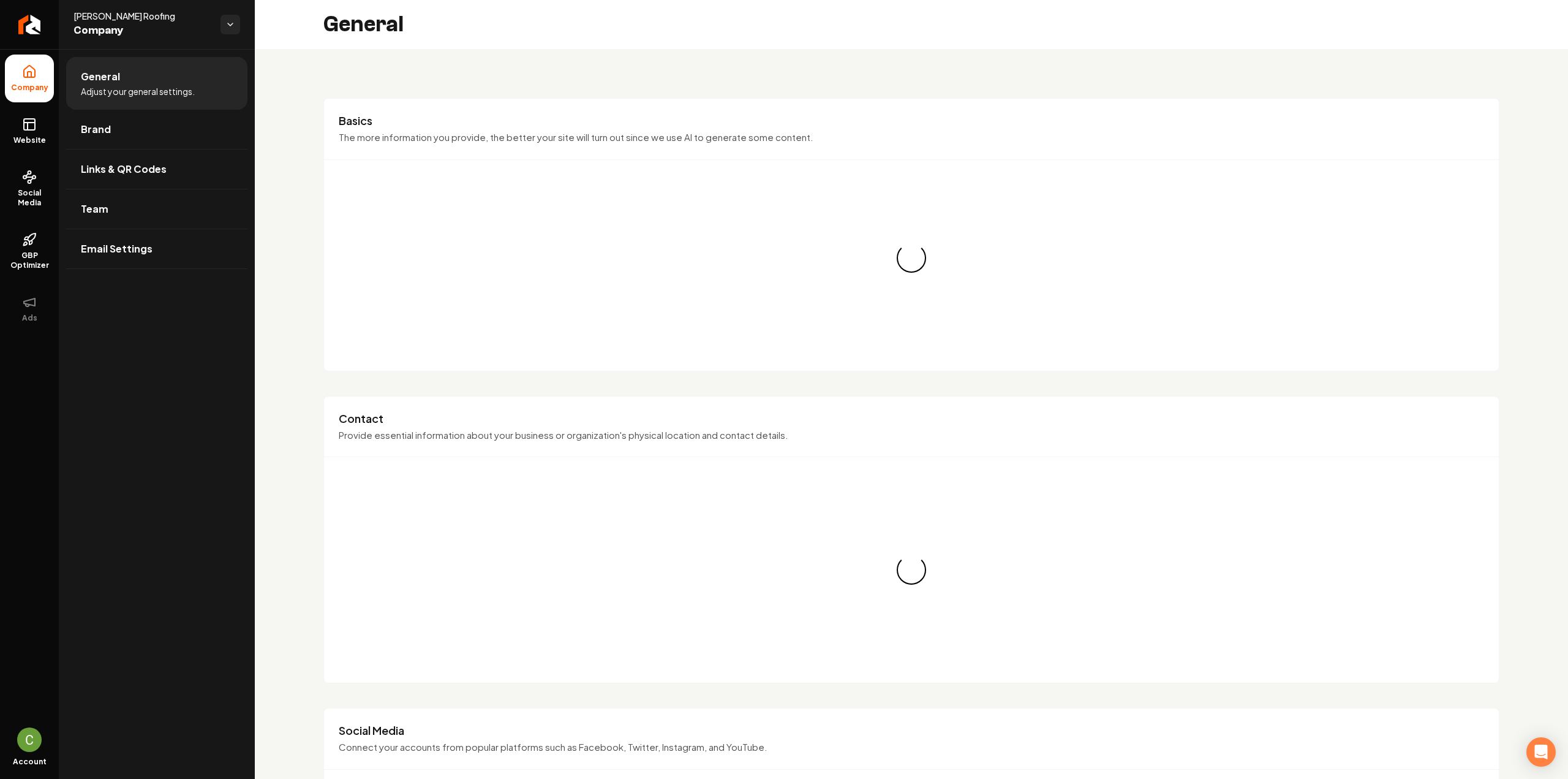
click at [33, 148] on link "Website" at bounding box center [29, 131] width 49 height 48
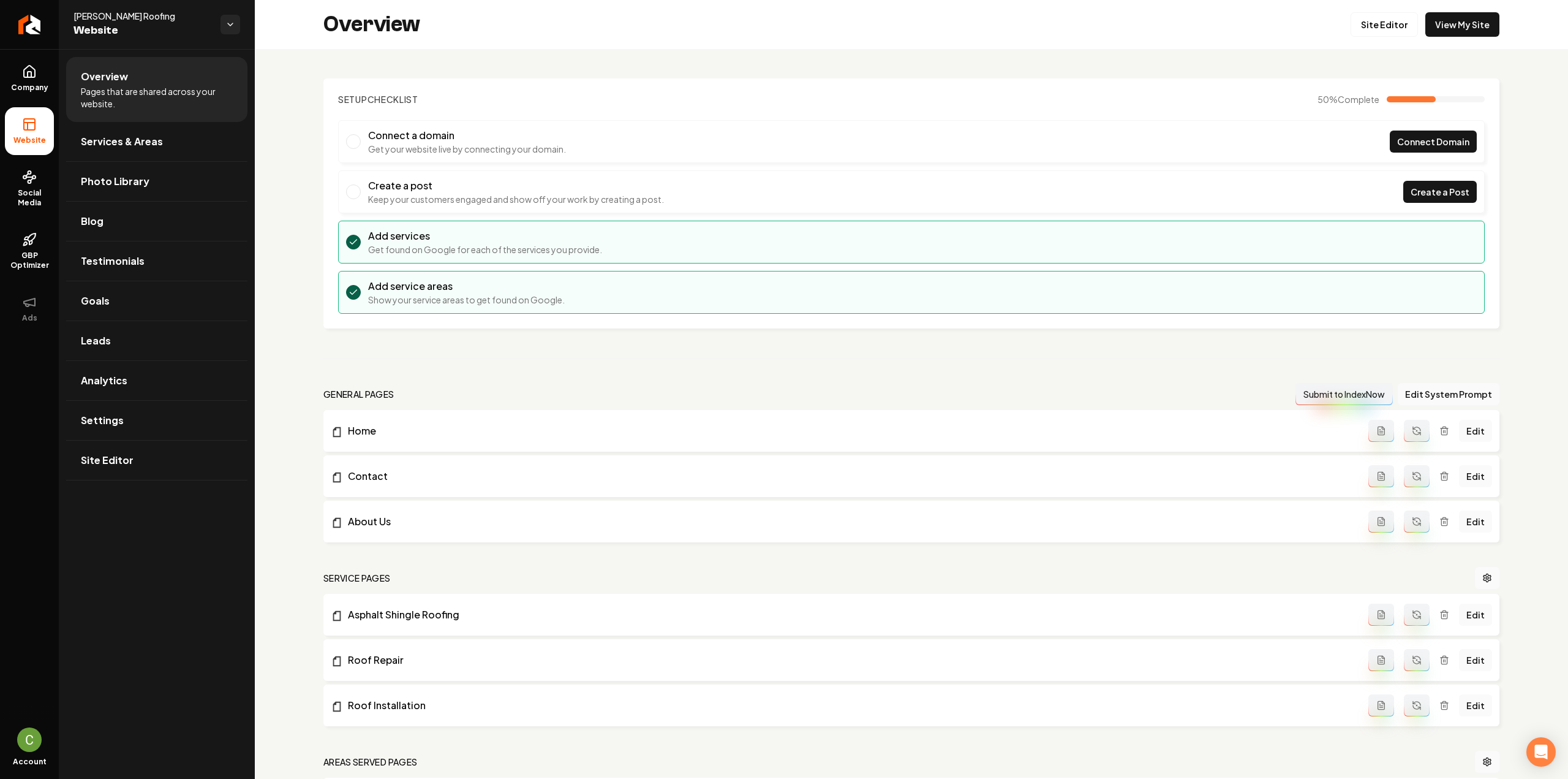
click at [1492, 29] on div "Overview Site Editor View My Site" at bounding box center [912, 24] width 1314 height 49
click at [1476, 27] on link "View My Site" at bounding box center [1462, 24] width 74 height 24
drag, startPoint x: 105, startPoint y: 143, endPoint x: 130, endPoint y: 200, distance: 62.2
click at [105, 143] on span "Services & Areas" at bounding box center [122, 141] width 82 height 15
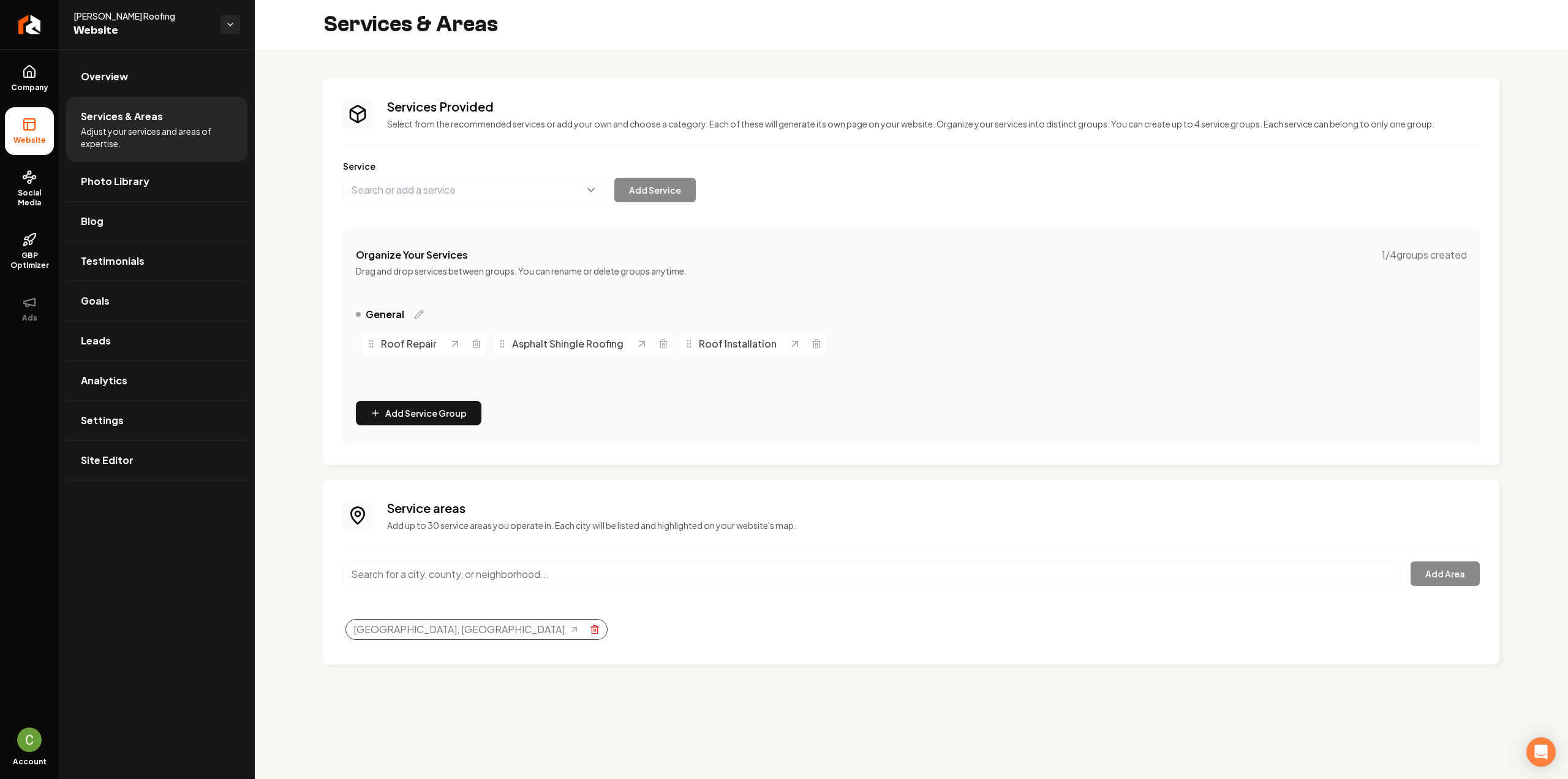
click at [590, 626] on icon "Selected tags" at bounding box center [594, 629] width 10 height 10
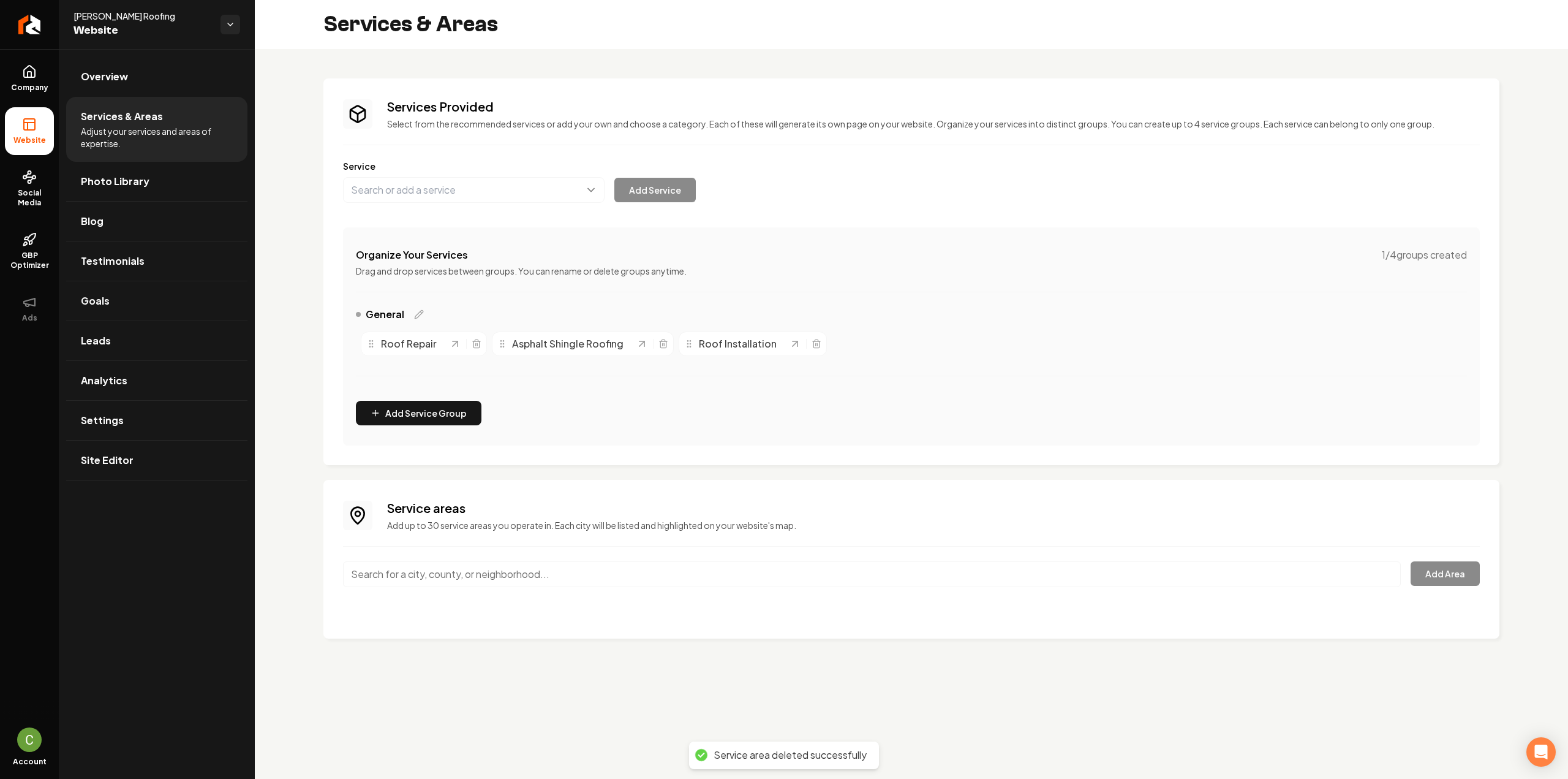
click at [491, 565] on input "Main content area" at bounding box center [872, 574] width 1058 height 26
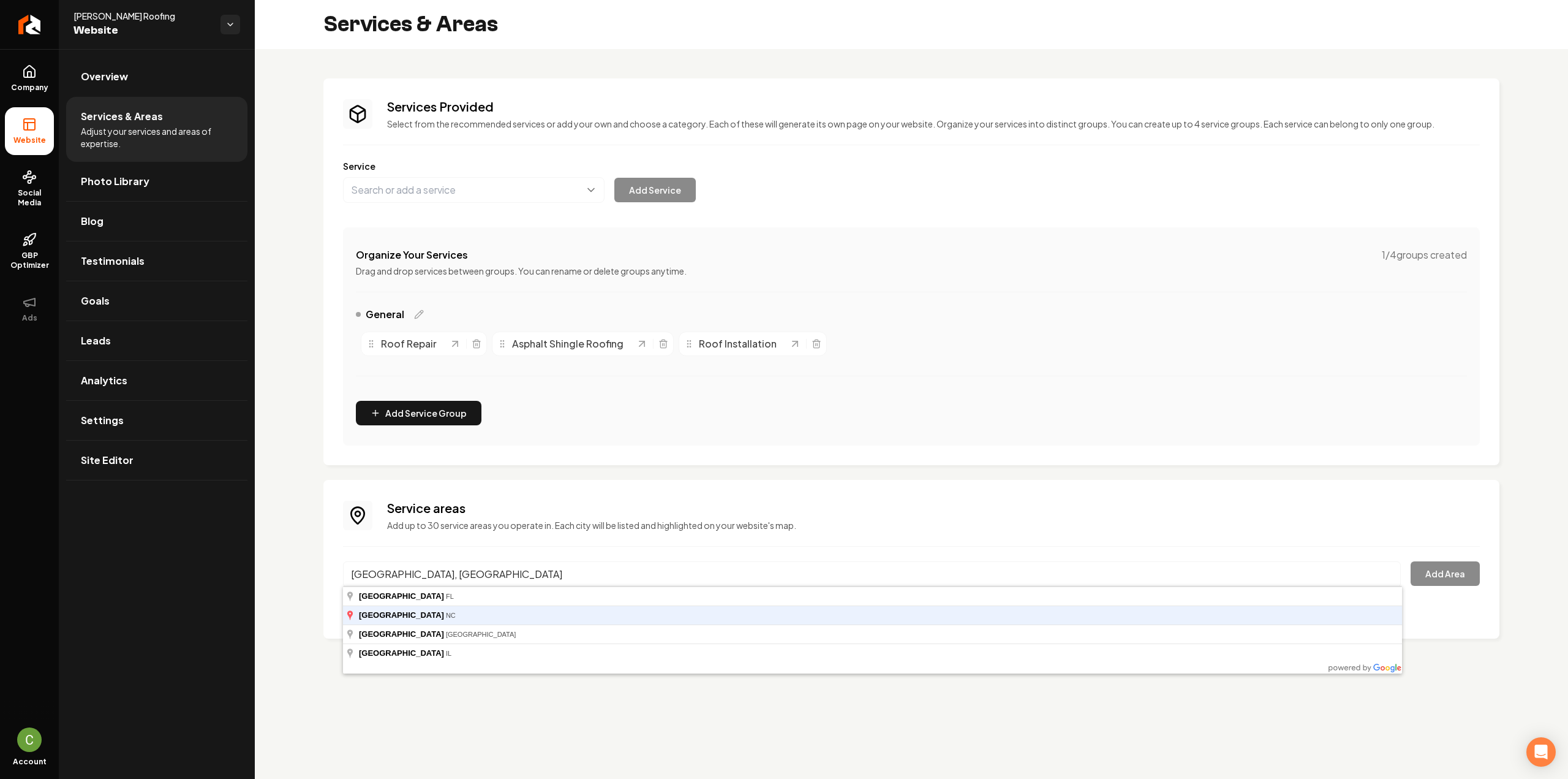
type input "[GEOGRAPHIC_DATA], [GEOGRAPHIC_DATA]"
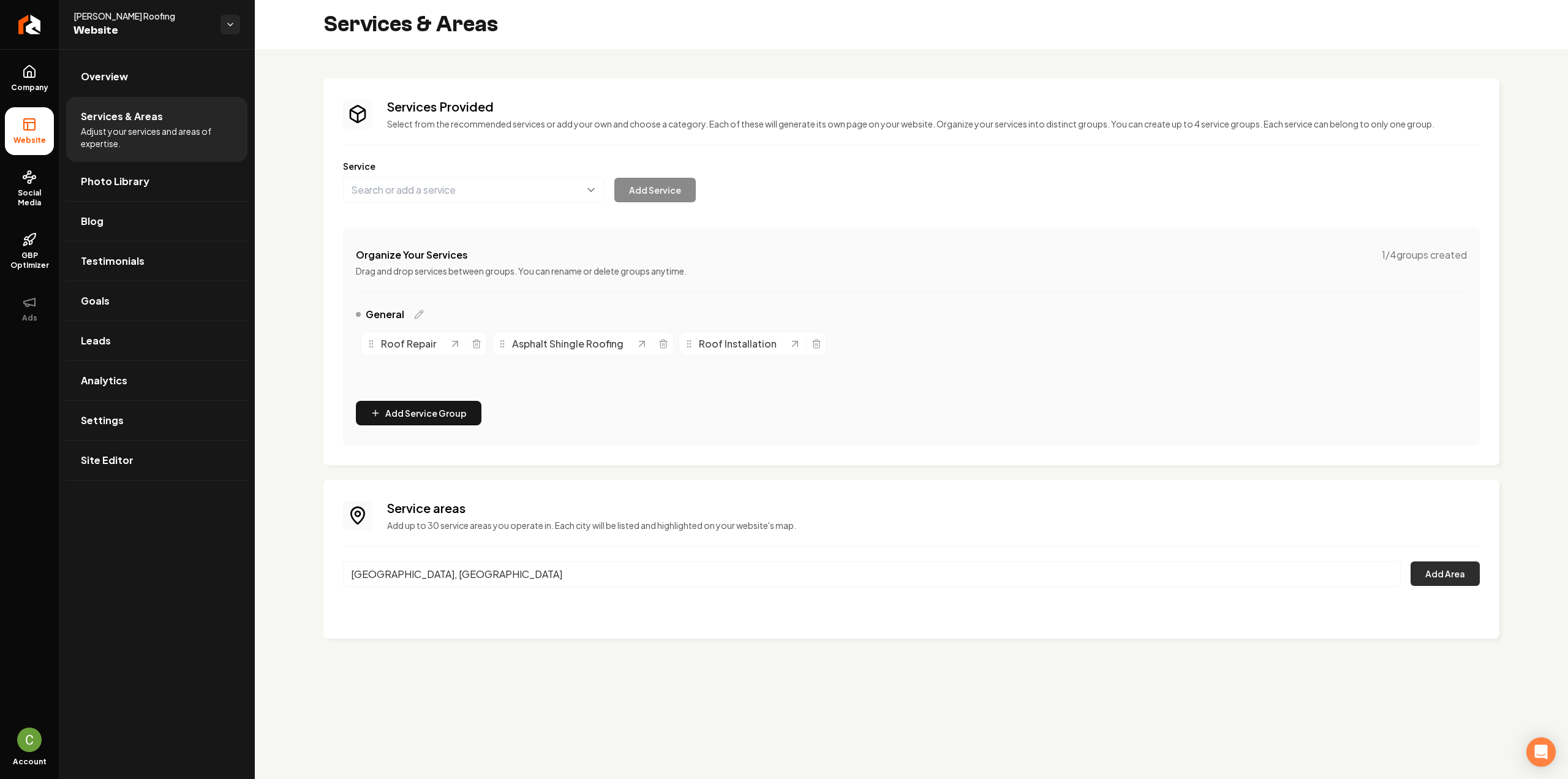
click at [1446, 580] on button "Add Area" at bounding box center [1445, 573] width 69 height 24
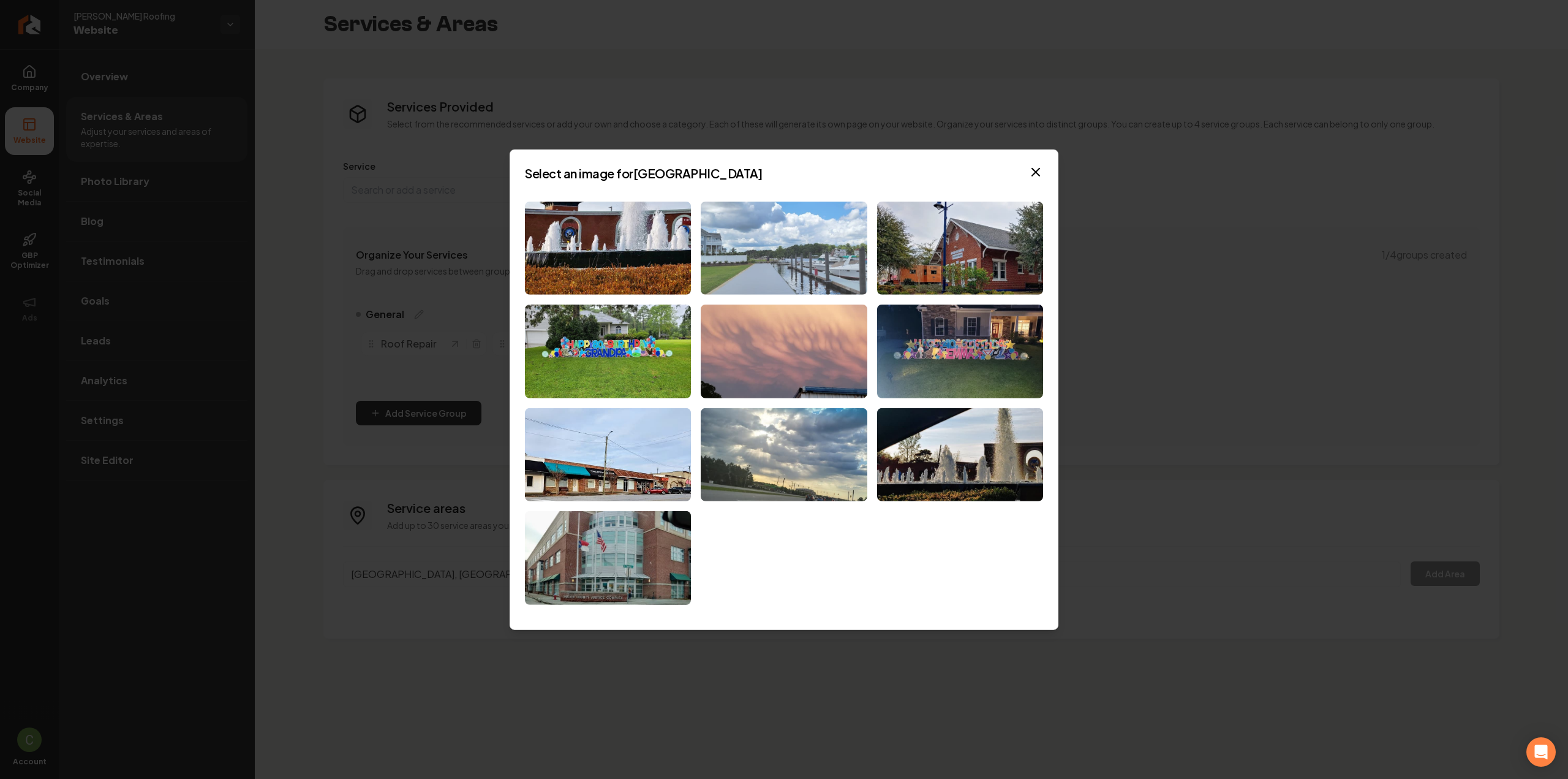
click at [734, 249] on img at bounding box center [784, 247] width 166 height 93
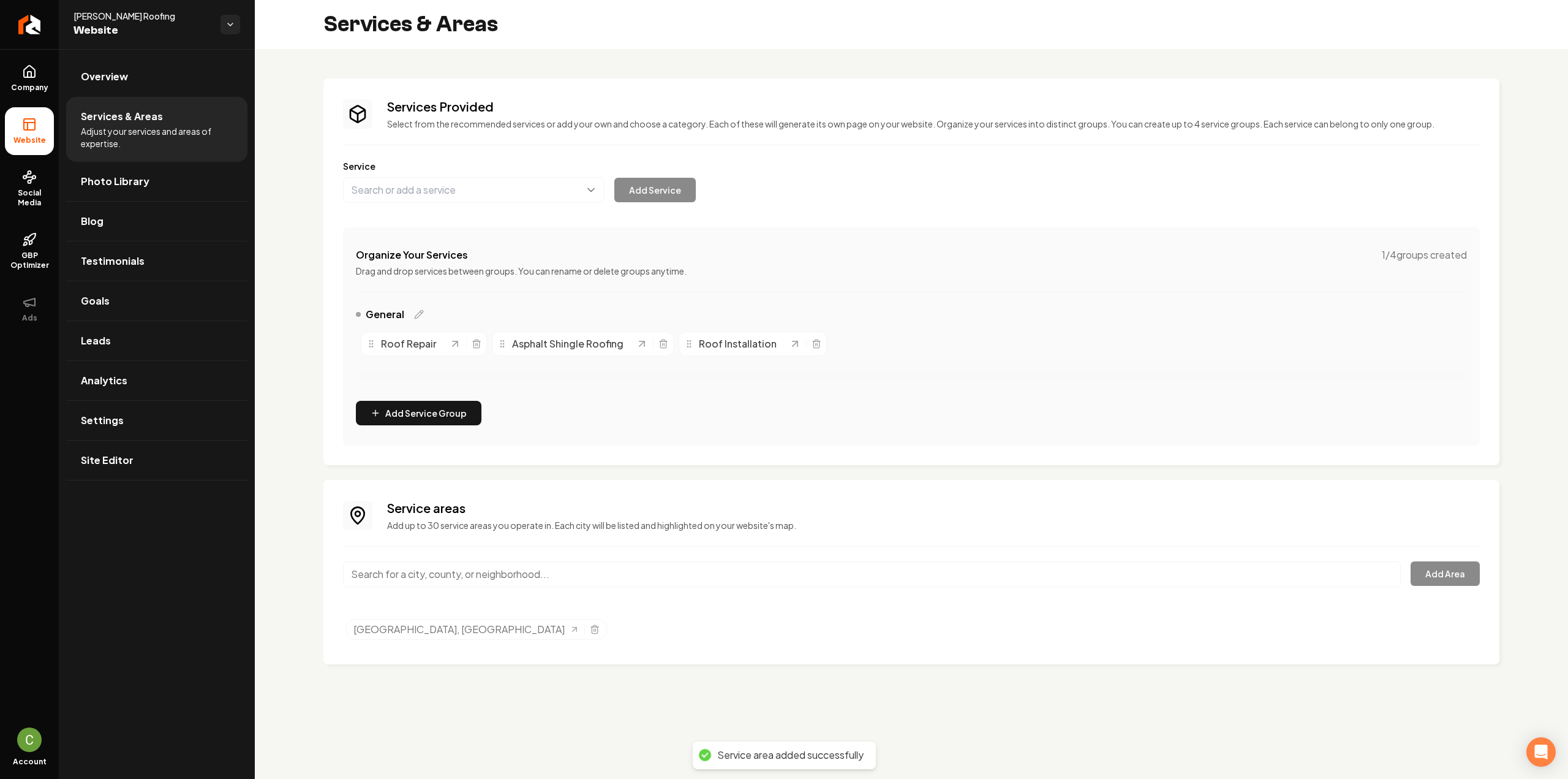
click at [561, 557] on div "Service areas Add up to 30 service areas you operate in. Each city will be list…" at bounding box center [911, 572] width 1137 height 145
click at [653, 580] on input "Main content area" at bounding box center [872, 574] width 1058 height 26
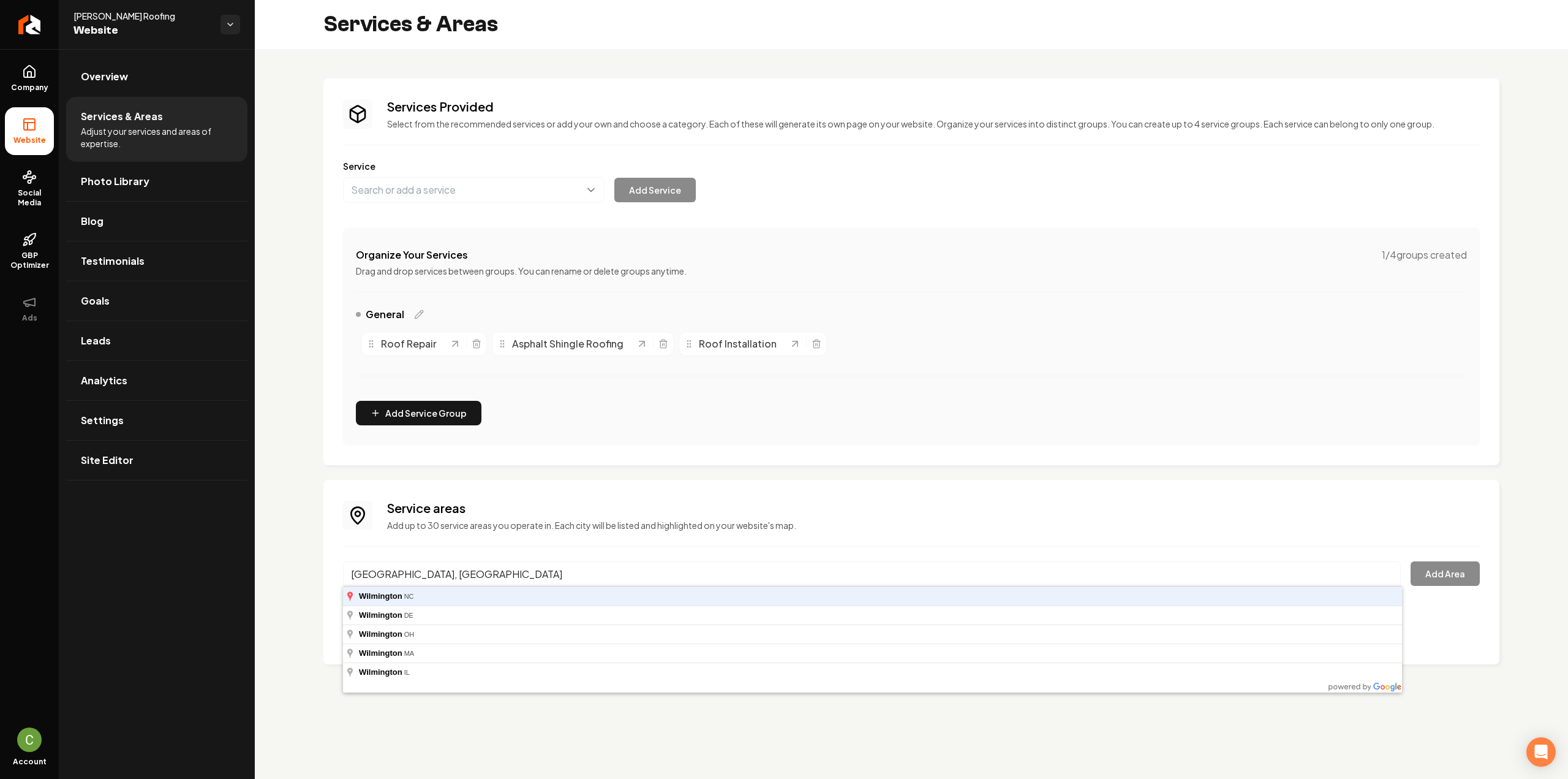
type input "[GEOGRAPHIC_DATA], [GEOGRAPHIC_DATA]"
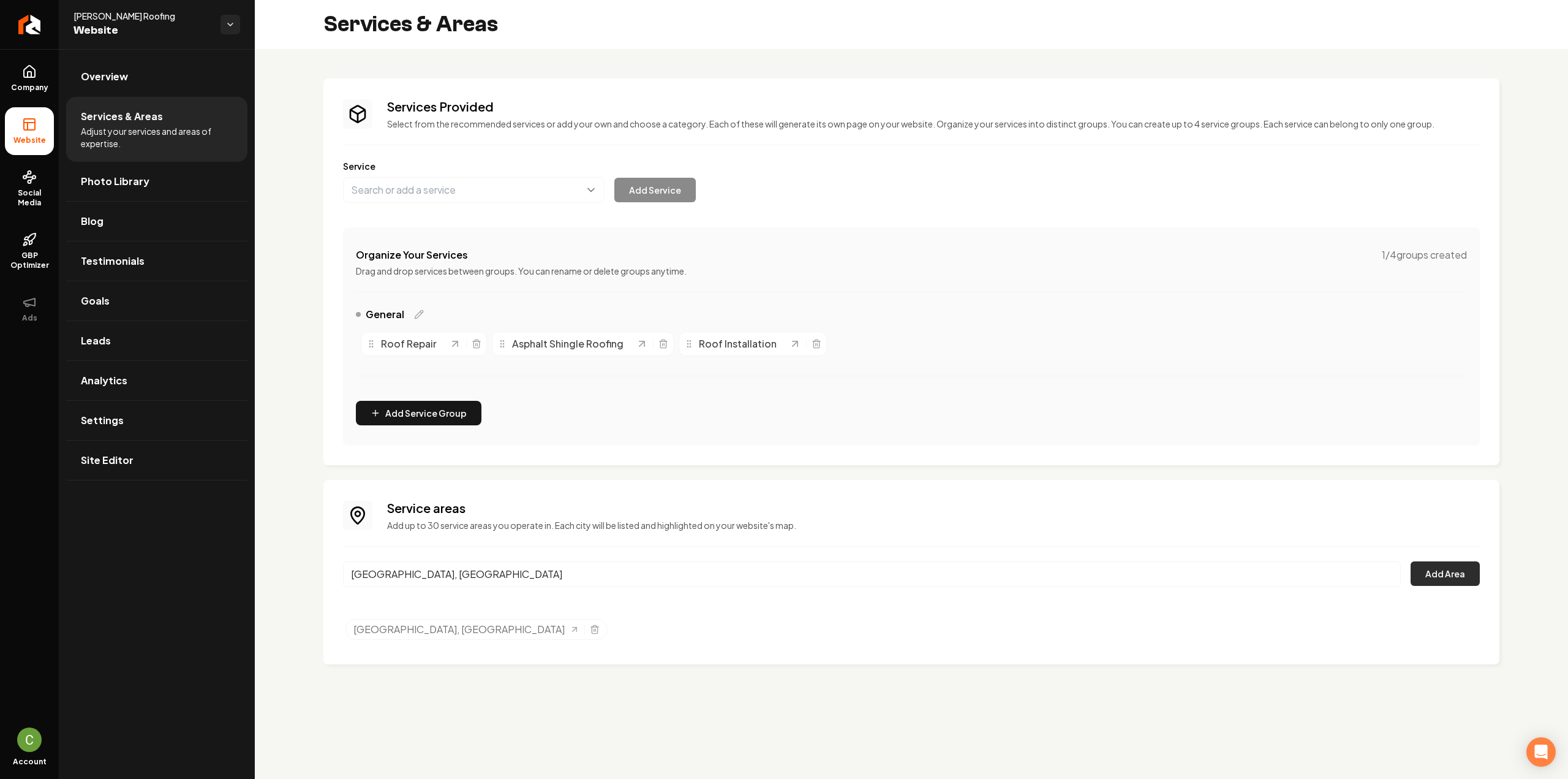
click at [1466, 575] on button "Add Area" at bounding box center [1445, 573] width 69 height 24
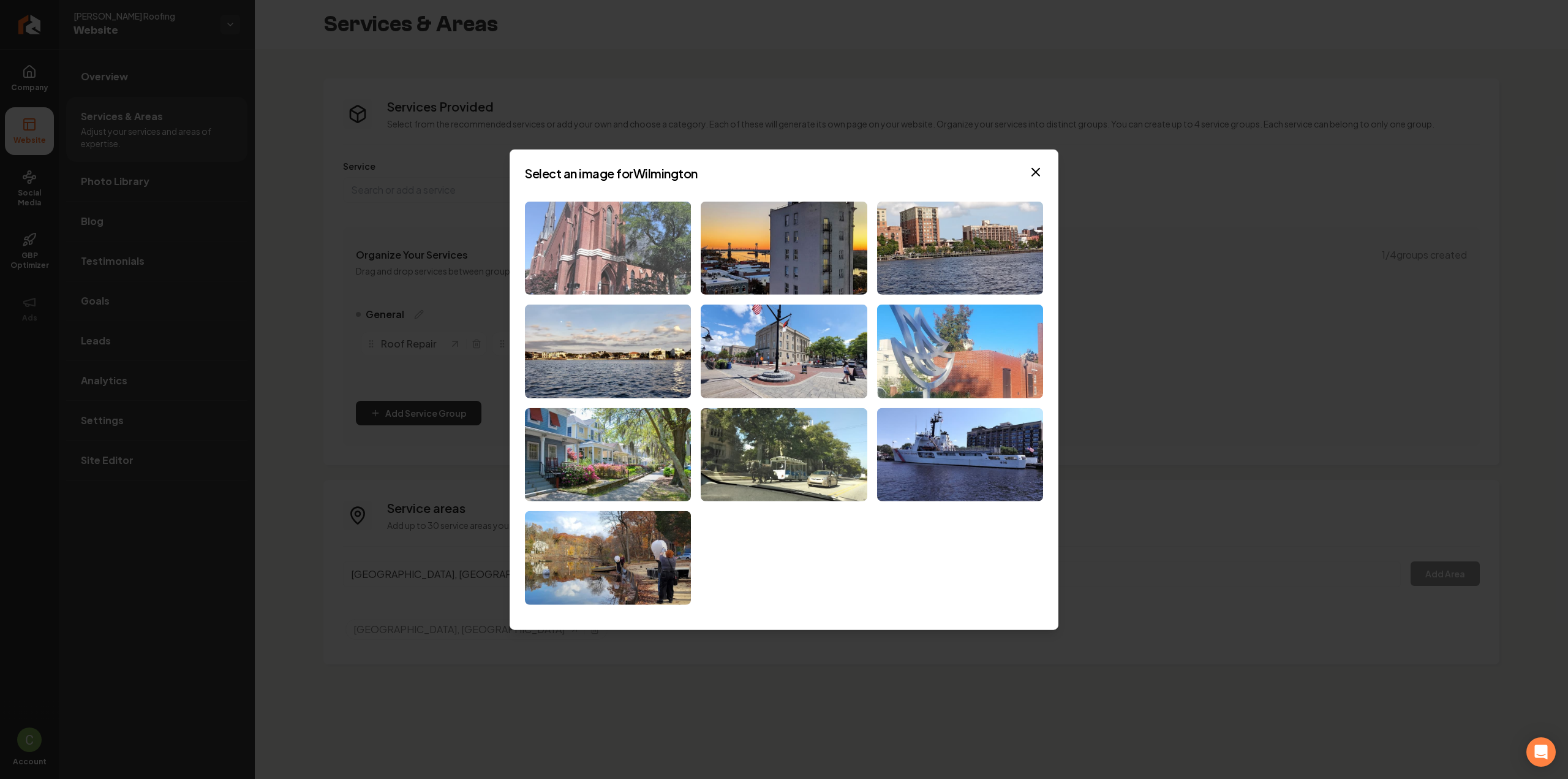
click at [652, 266] on img at bounding box center [608, 247] width 166 height 93
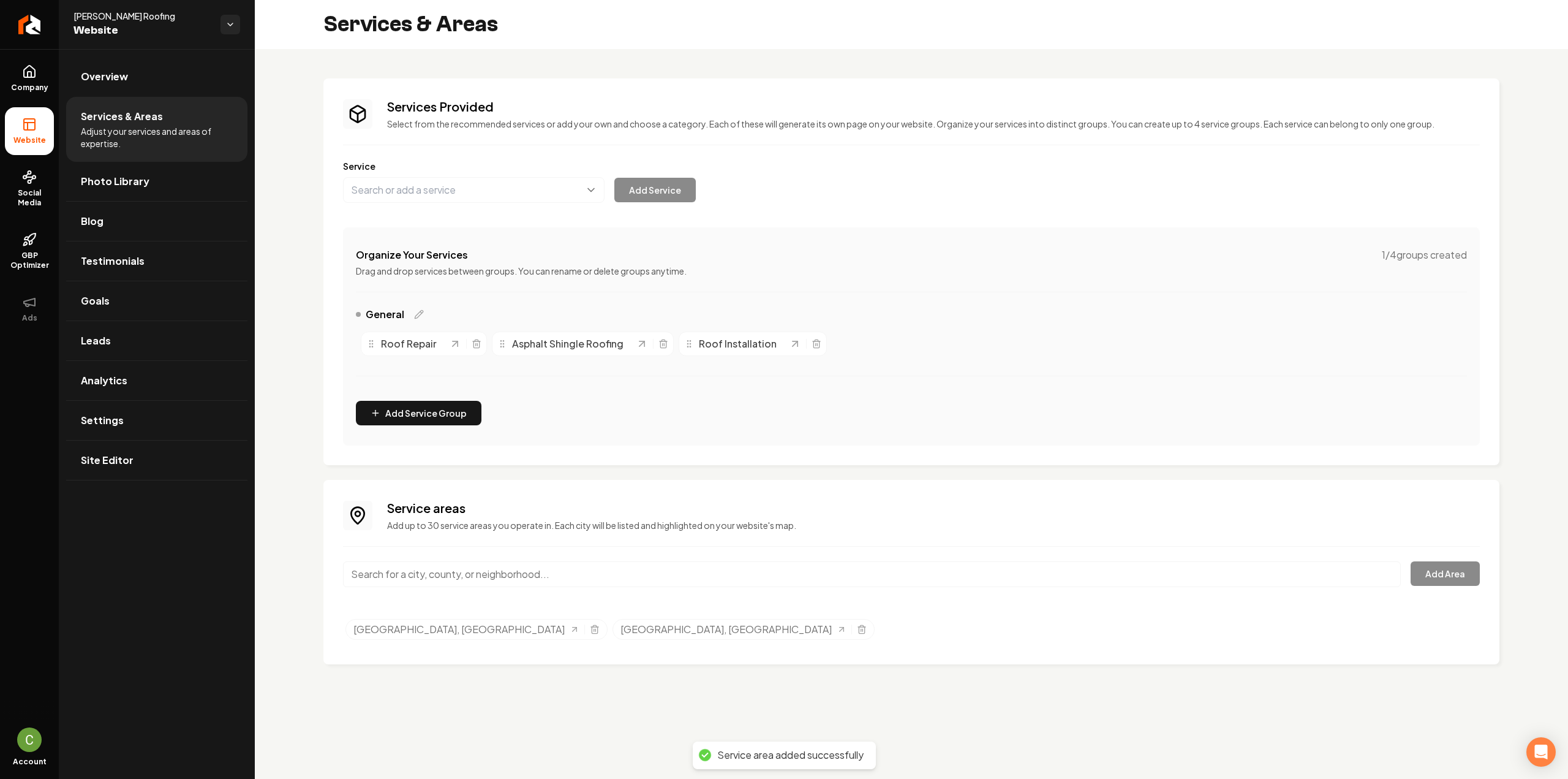
click at [425, 575] on input "Main content area" at bounding box center [872, 574] width 1058 height 26
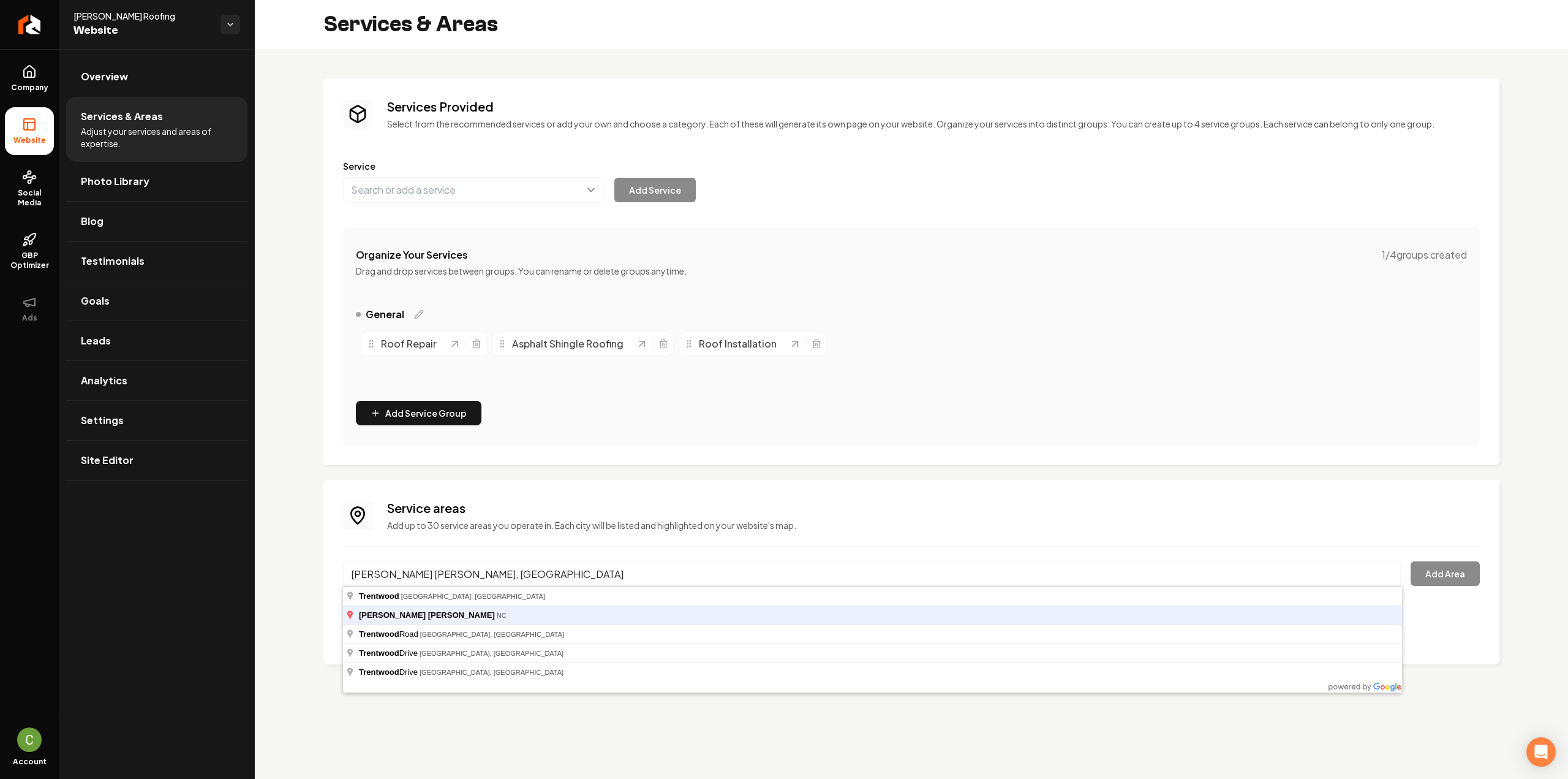
type input "[PERSON_NAME] [PERSON_NAME], [GEOGRAPHIC_DATA]"
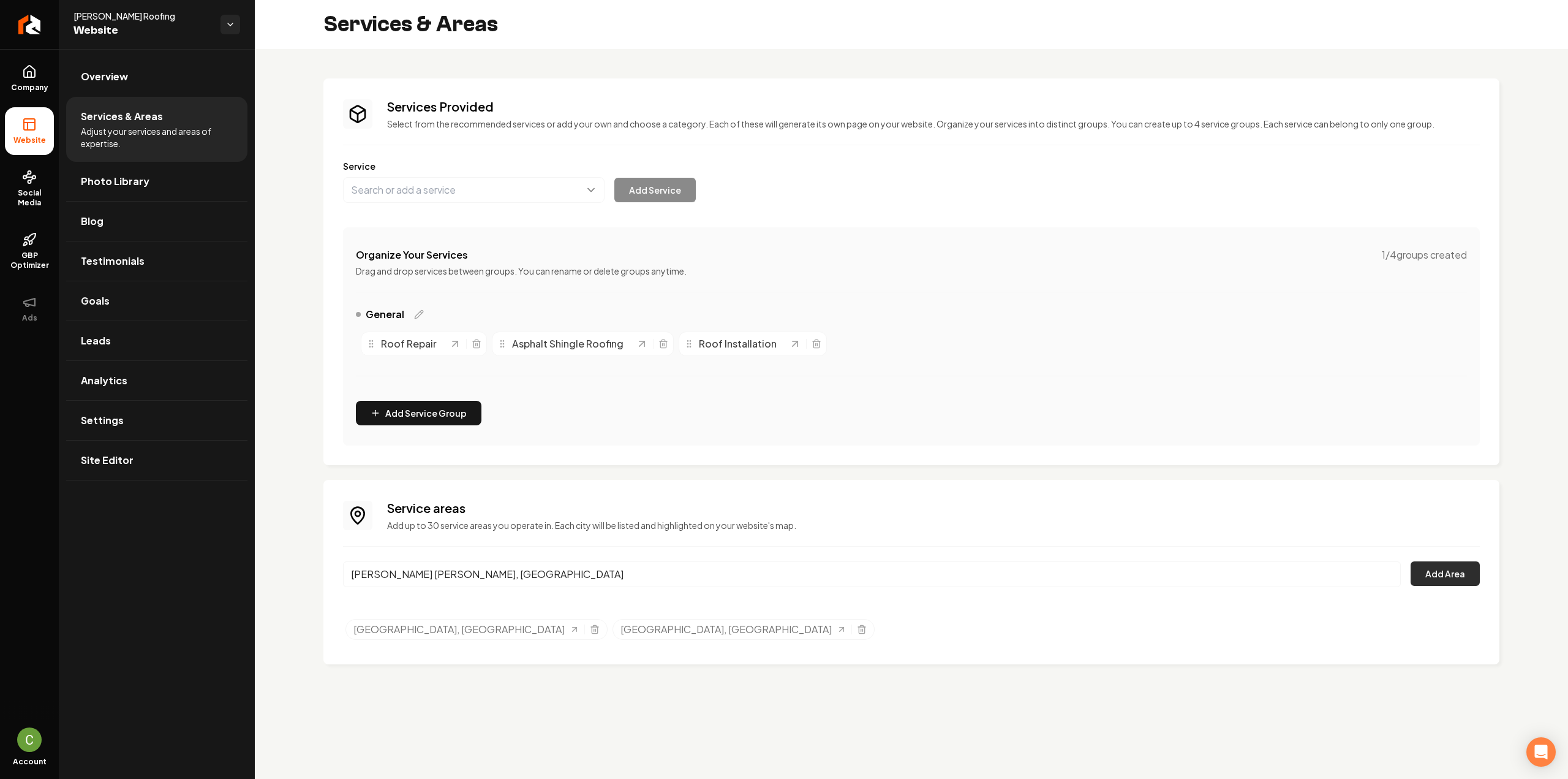
click at [1455, 569] on button "Add Area" at bounding box center [1445, 573] width 69 height 24
drag, startPoint x: 35, startPoint y: 78, endPoint x: 42, endPoint y: 105, distance: 27.9
click at [35, 78] on icon at bounding box center [29, 71] width 15 height 15
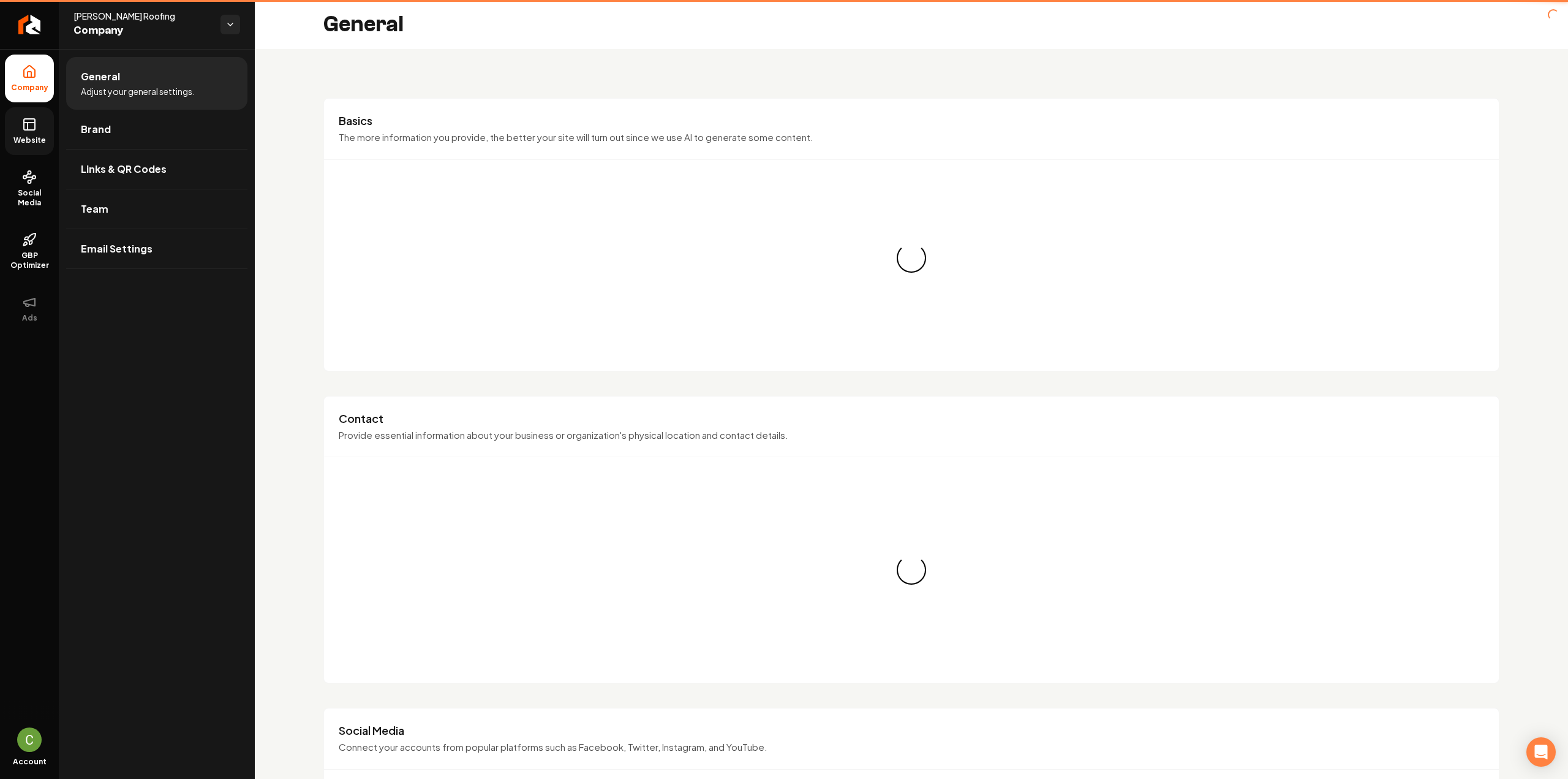
click at [46, 127] on link "Website" at bounding box center [29, 131] width 49 height 48
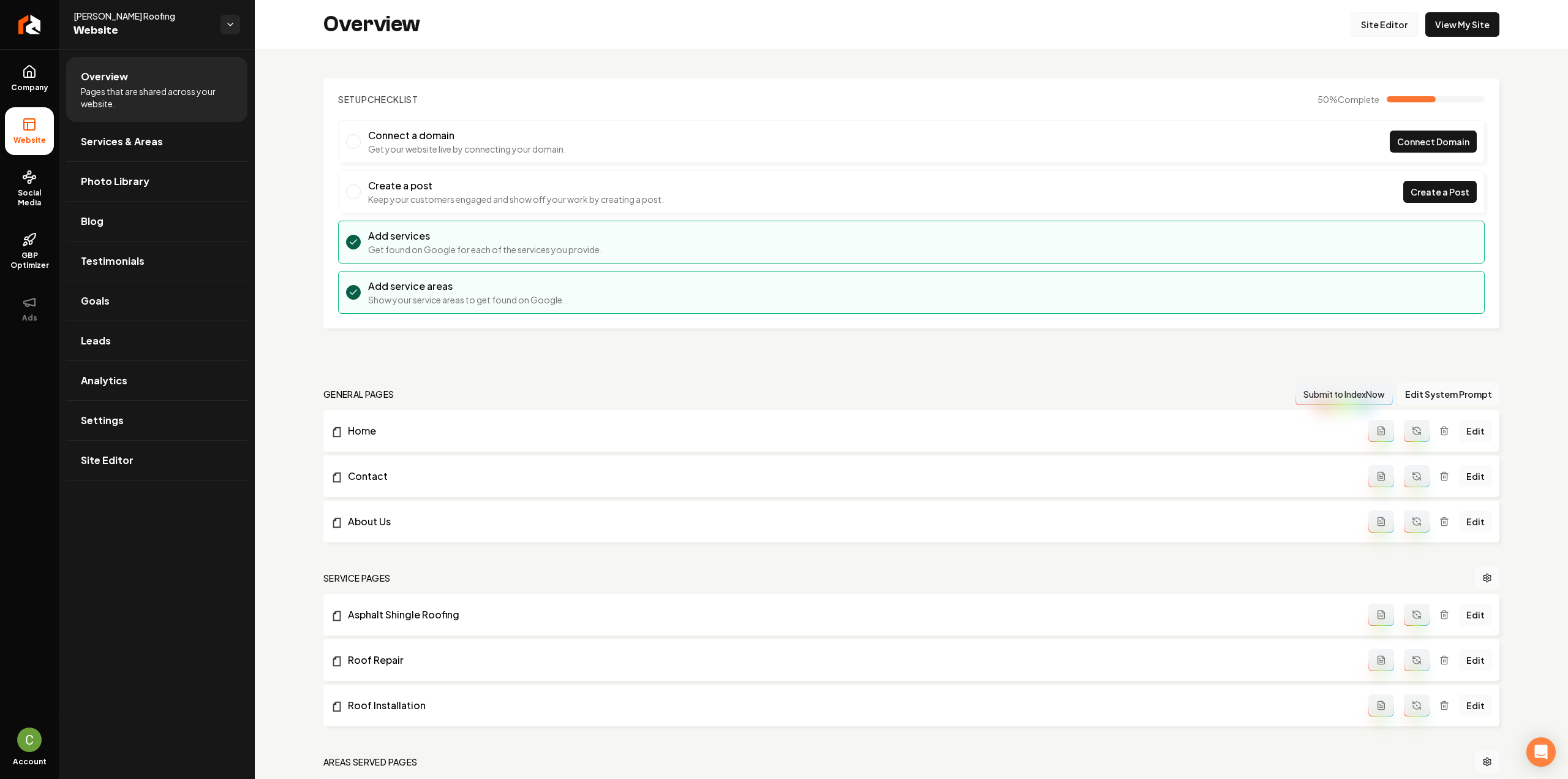
click at [1392, 31] on link "Site Editor" at bounding box center [1385, 24] width 68 height 24
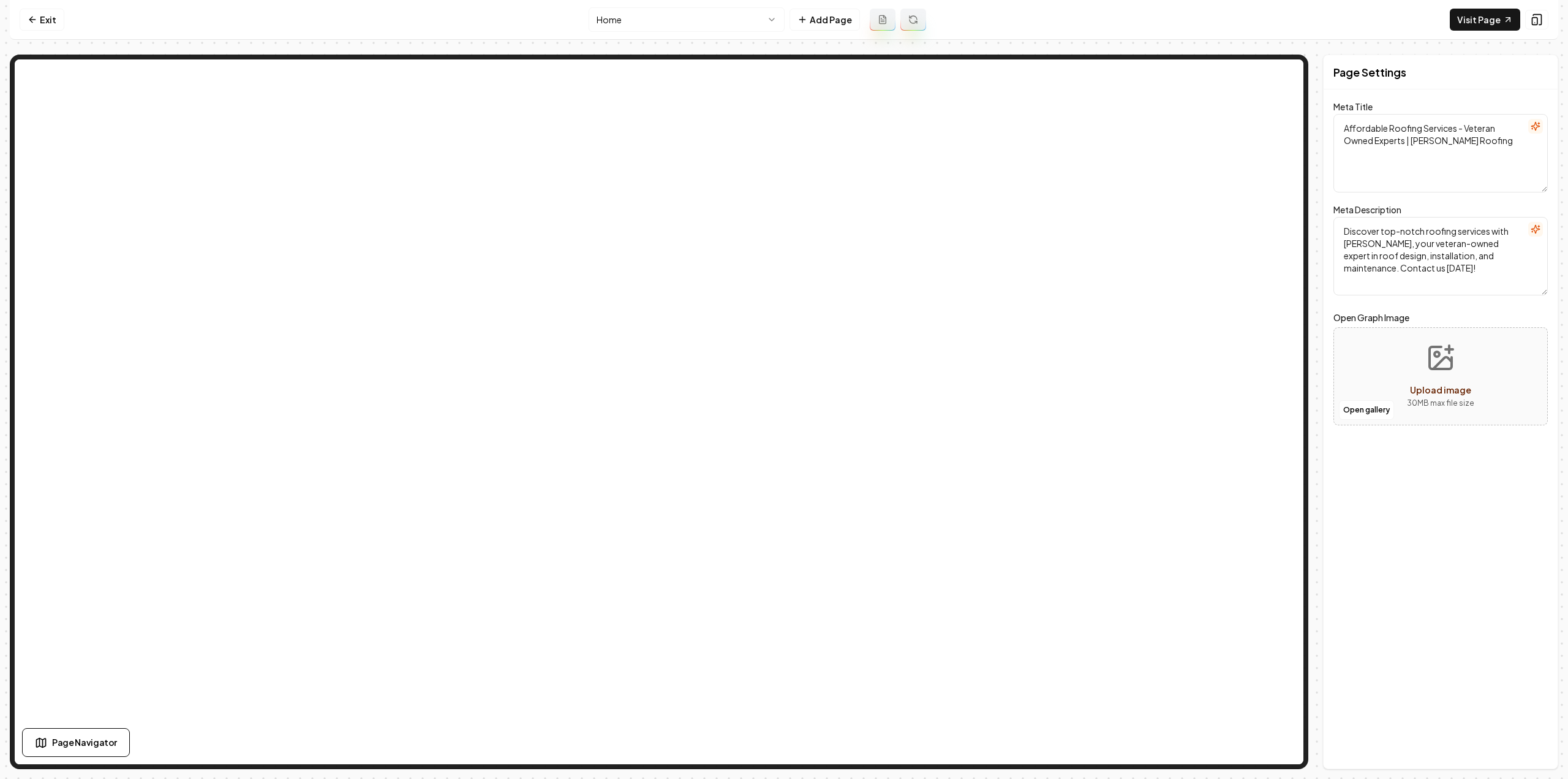
click at [655, 24] on html "Computer Required This feature is only available on a computer. Please switch t…" at bounding box center [784, 389] width 1568 height 779
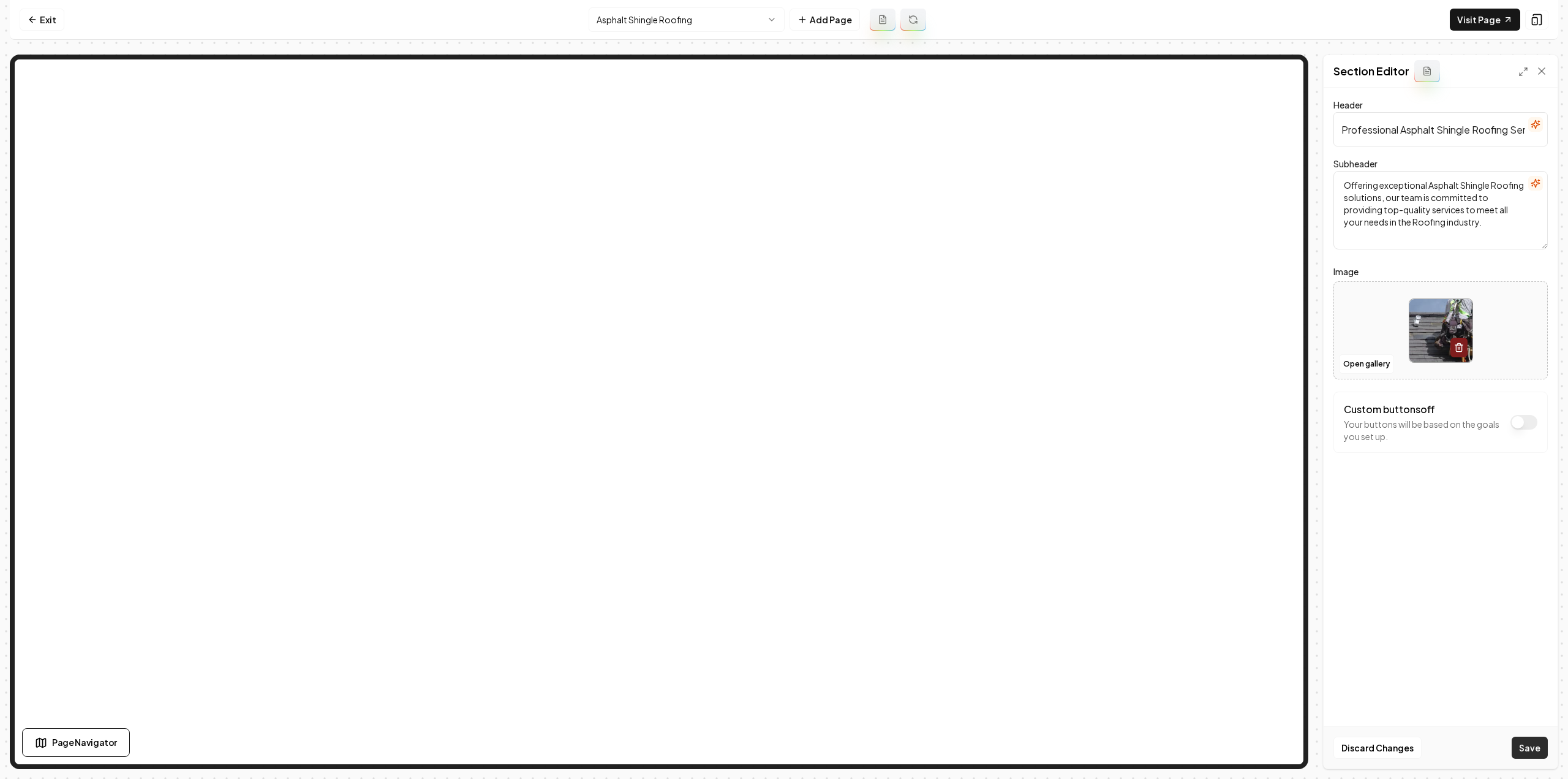
click at [1532, 758] on button "Save" at bounding box center [1530, 747] width 36 height 22
click at [663, 26] on html "Computer Required This feature is only available on a computer. Please switch t…" at bounding box center [784, 389] width 1568 height 779
click at [1524, 752] on button "Save" at bounding box center [1530, 747] width 36 height 22
click at [644, 13] on html "Computer Required This feature is only available on a computer. Please switch t…" at bounding box center [784, 389] width 1568 height 779
click at [1535, 750] on button "Save" at bounding box center [1530, 747] width 36 height 22
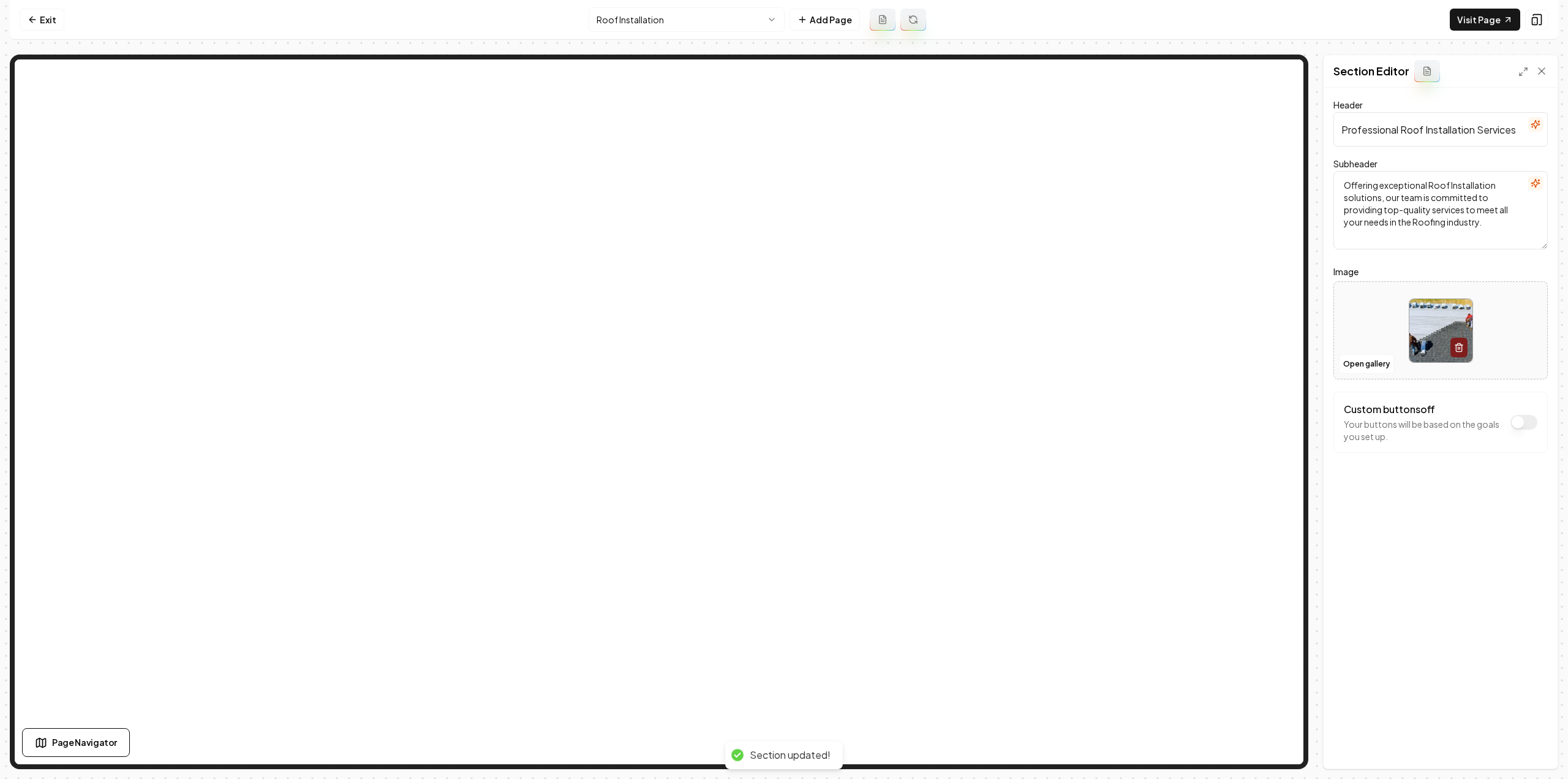
click at [691, 27] on html "Computer Required This feature is only available on a computer. Please switch t…" at bounding box center [784, 389] width 1568 height 779
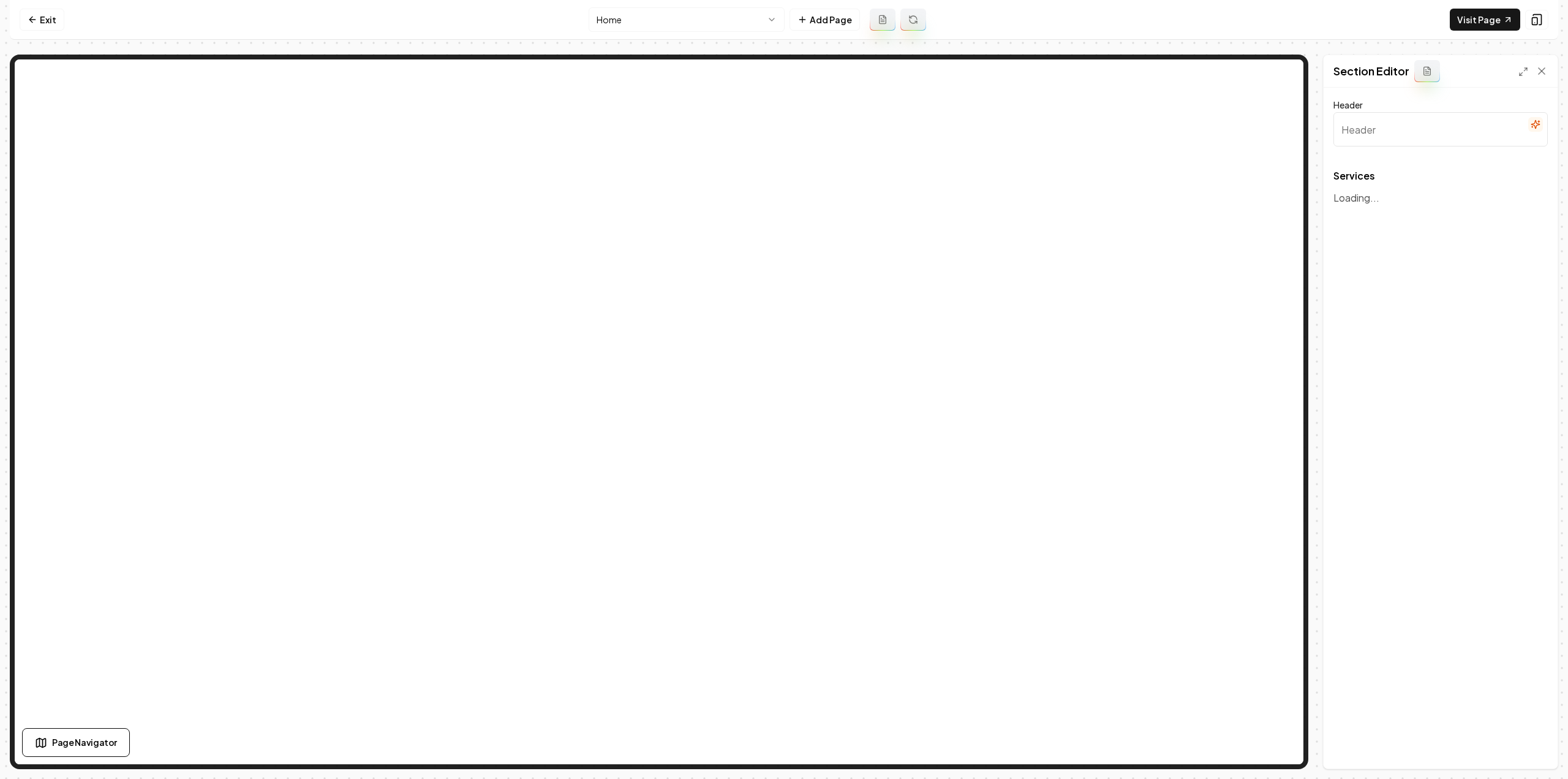
type input "Our Roofing Services"
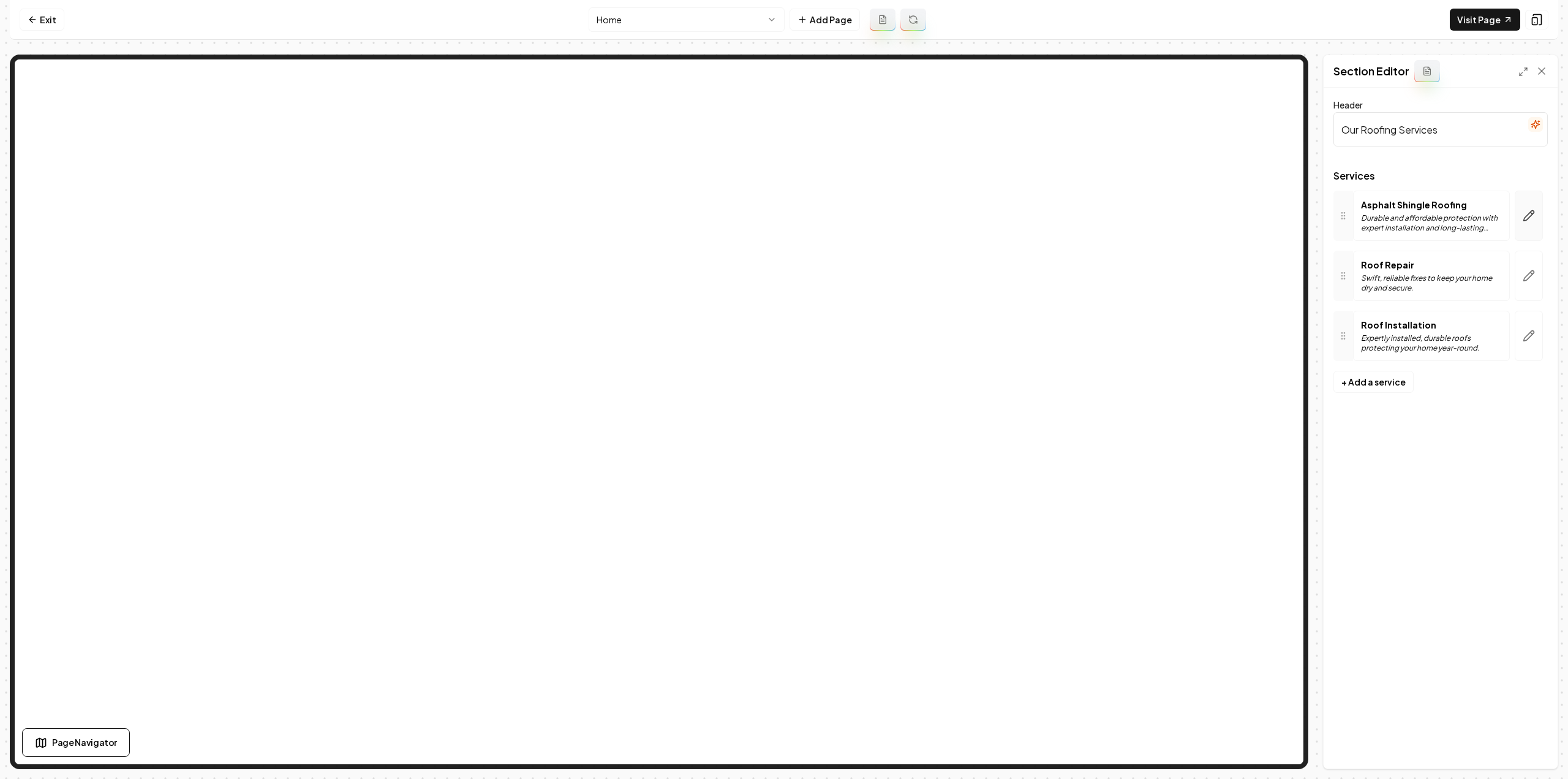
click at [1522, 216] on button "button" at bounding box center [1529, 216] width 28 height 50
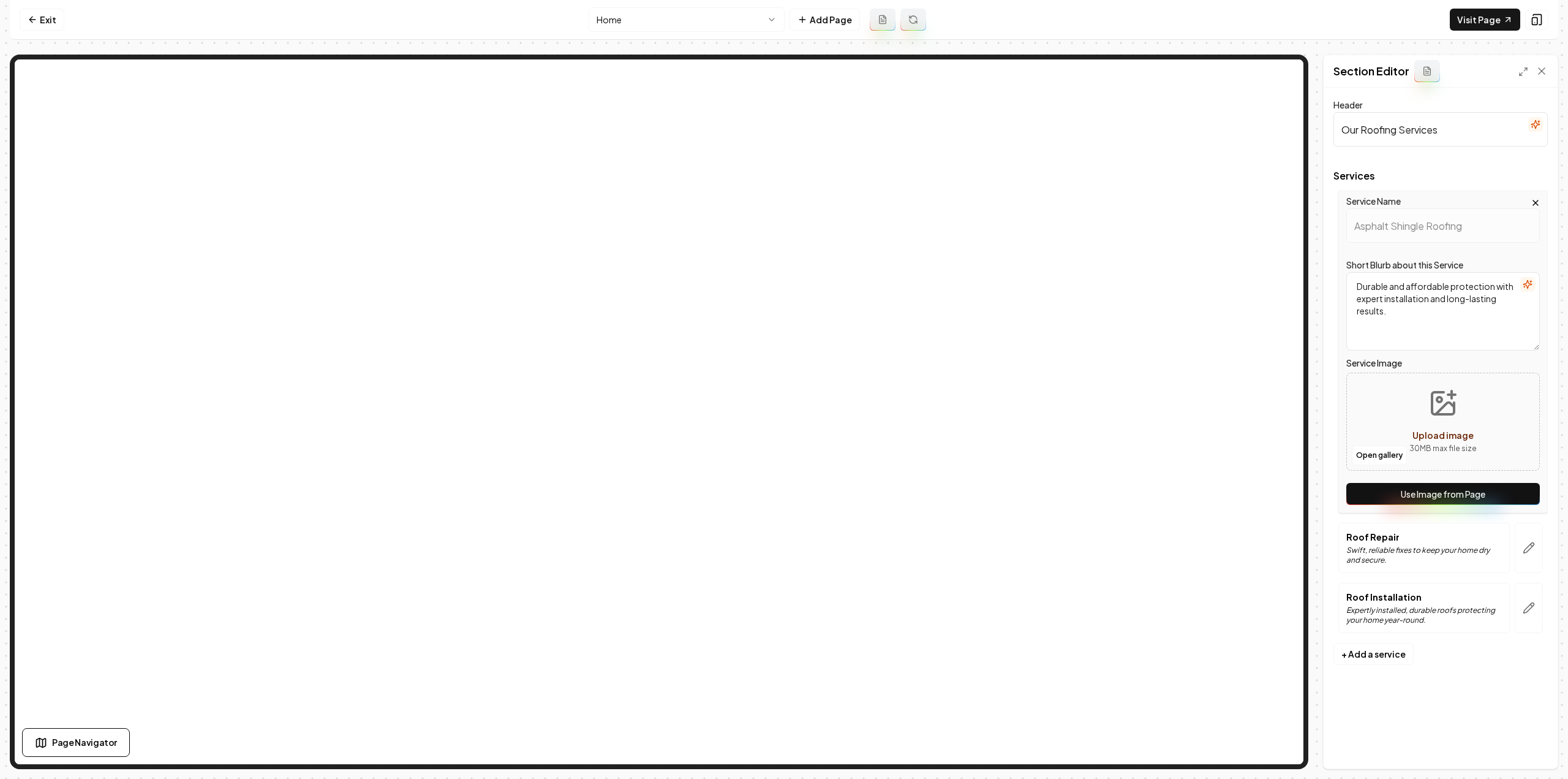
click at [1425, 491] on button "Use Image from Page" at bounding box center [1443, 494] width 193 height 22
click at [1539, 546] on button "button" at bounding box center [1529, 548] width 28 height 50
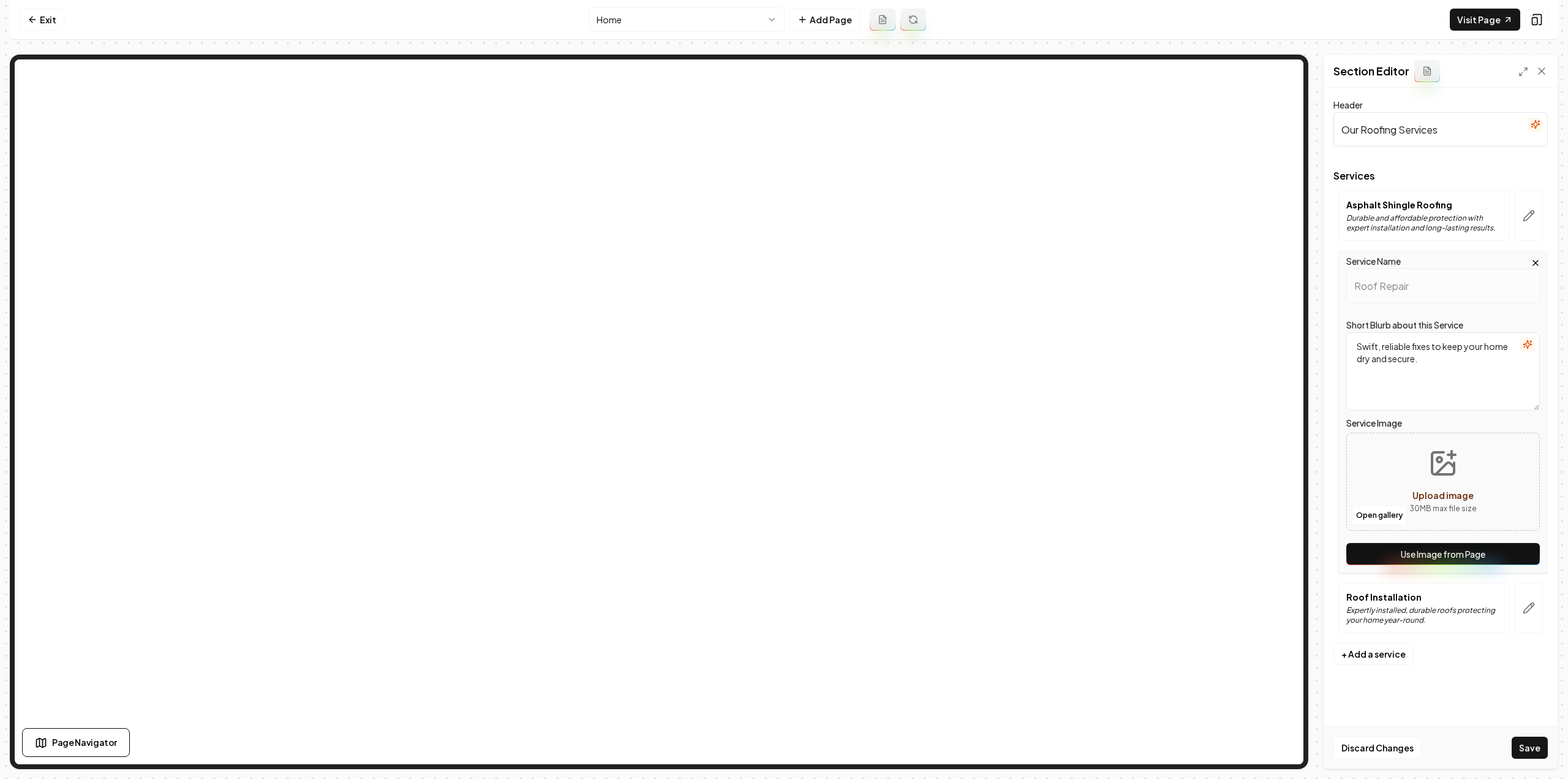
click at [1508, 560] on button "Use Image from Page" at bounding box center [1443, 554] width 193 height 22
click at [1531, 603] on icon "button" at bounding box center [1529, 608] width 13 height 13
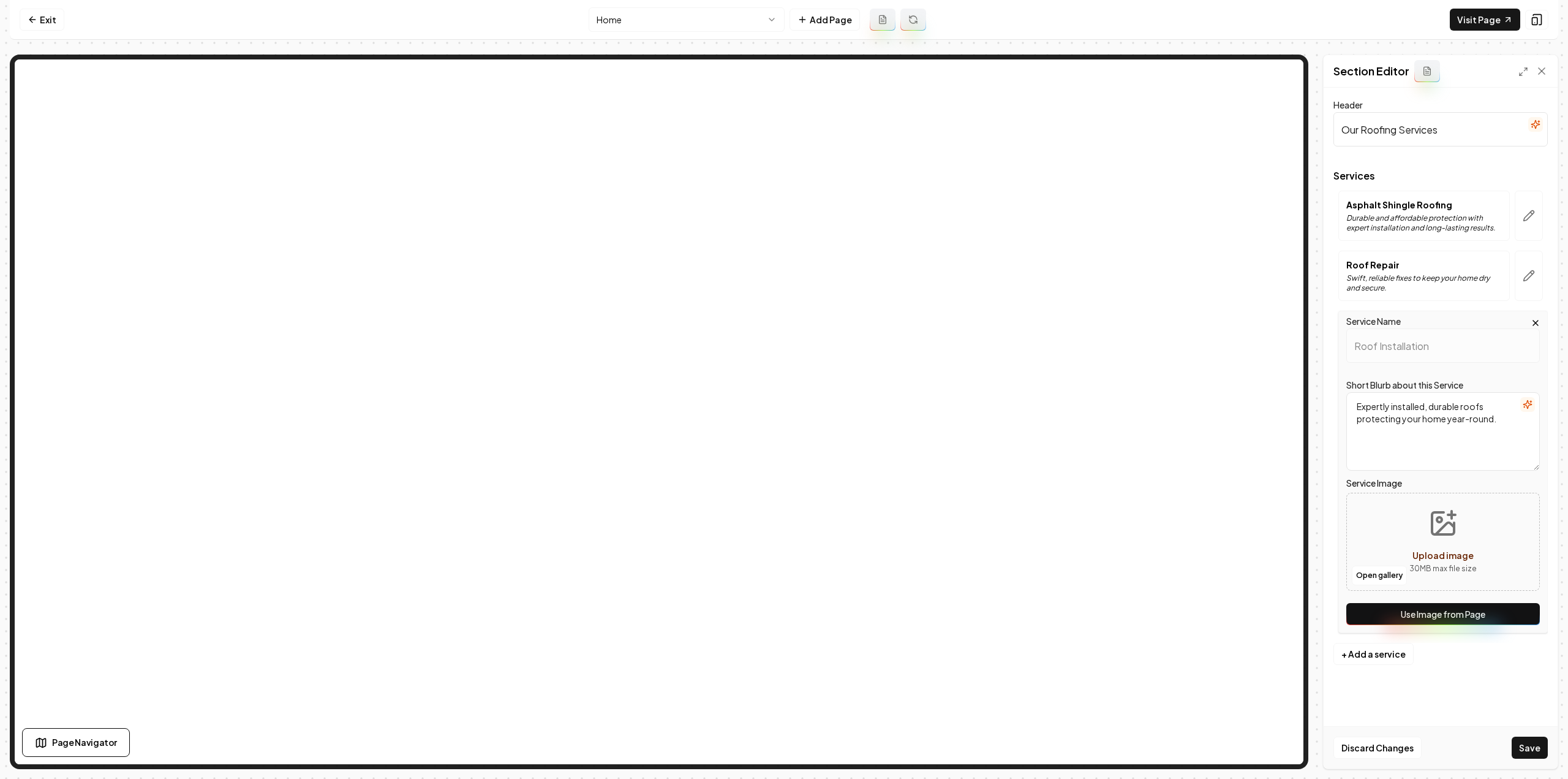
click at [1514, 612] on button "Use Image from Page" at bounding box center [1443, 614] width 193 height 22
click at [1538, 750] on button "Save" at bounding box center [1530, 747] width 36 height 22
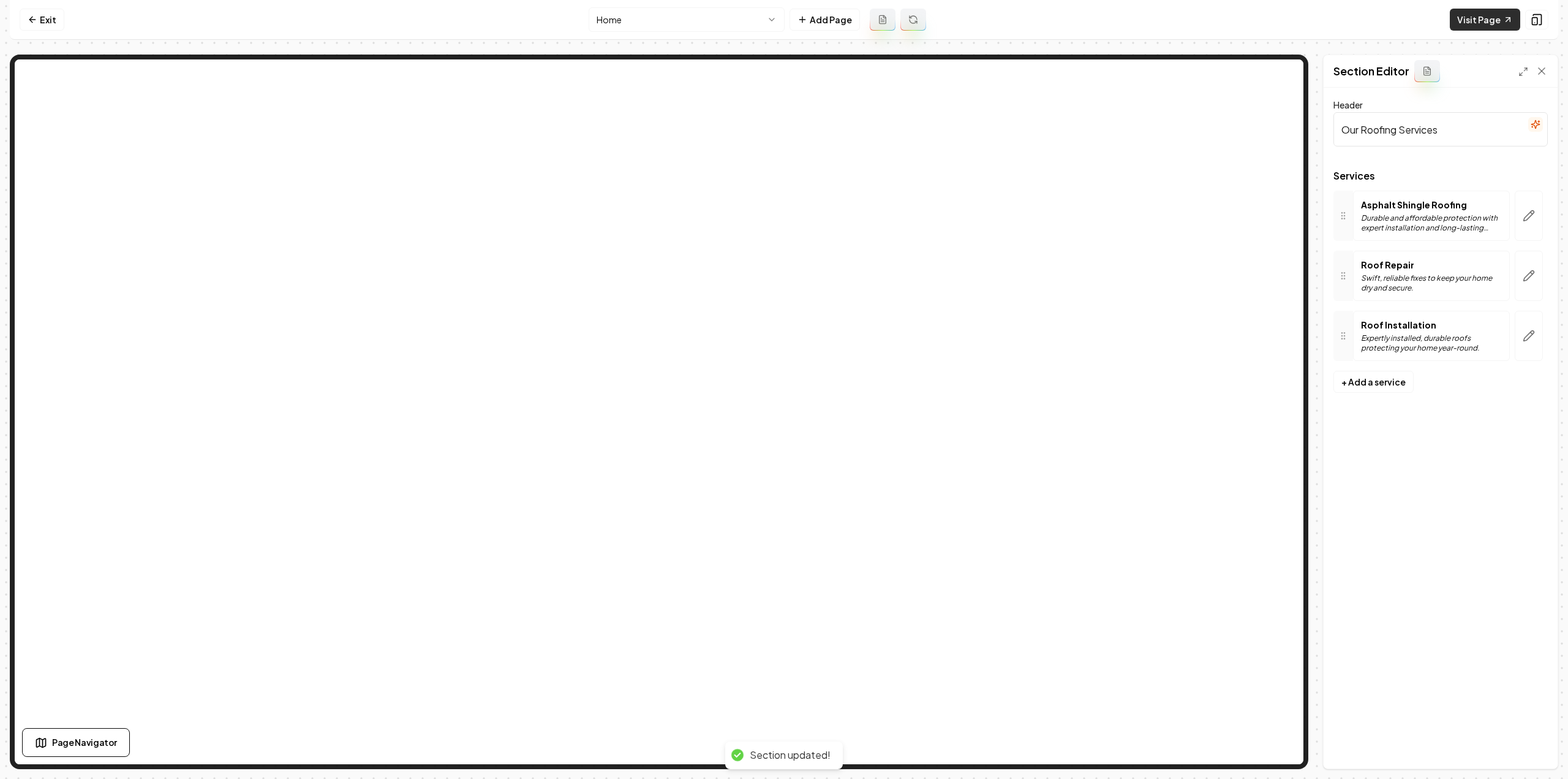
click at [1494, 25] on link "Visit Page" at bounding box center [1486, 20] width 71 height 22
